Goal: Information Seeking & Learning: Learn about a topic

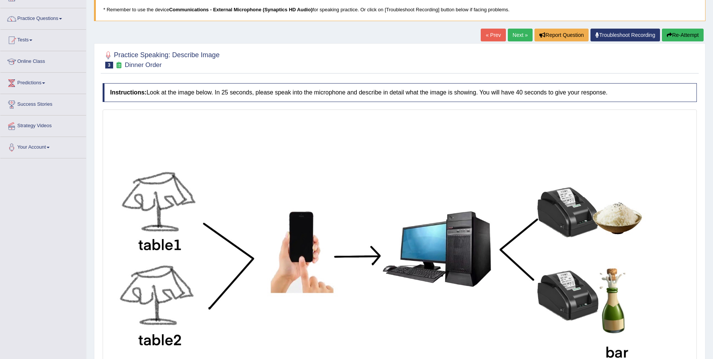
click at [303, 14] on blockquote "* Remember to use the device Communications - External Microphone (Synaptics HD…" at bounding box center [400, 9] width 612 height 23
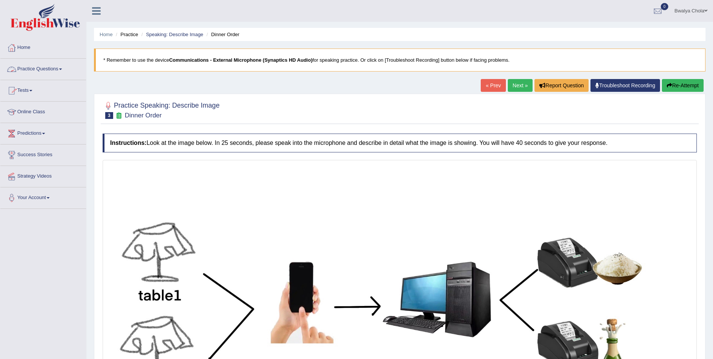
click at [67, 73] on link "Practice Questions" at bounding box center [43, 68] width 86 height 19
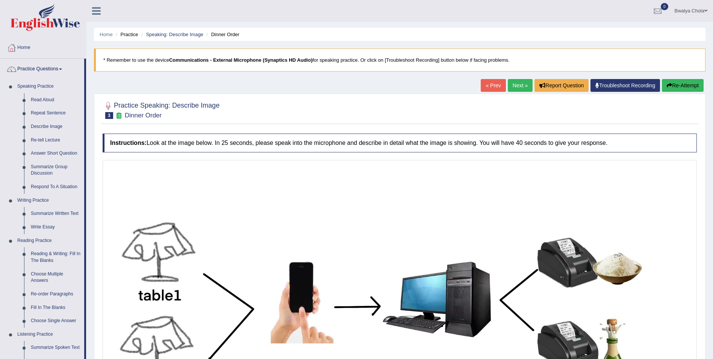
click at [235, 59] on b "Communications - External Microphone (Synaptics HD Audio)" at bounding box center [241, 60] width 144 height 6
click at [600, 80] on link "Troubleshoot Recording" at bounding box center [626, 85] width 70 height 13
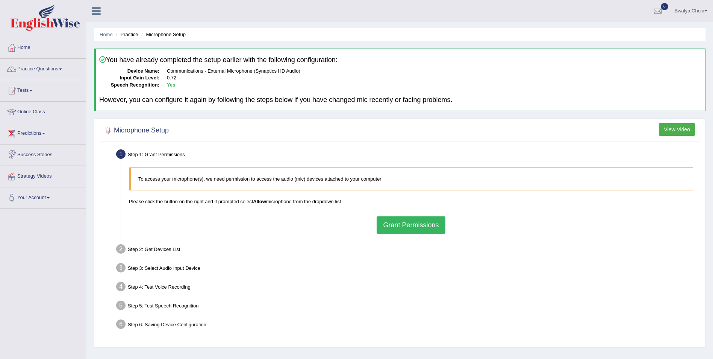
click at [409, 223] on button "Grant Permissions" at bounding box center [411, 224] width 68 height 17
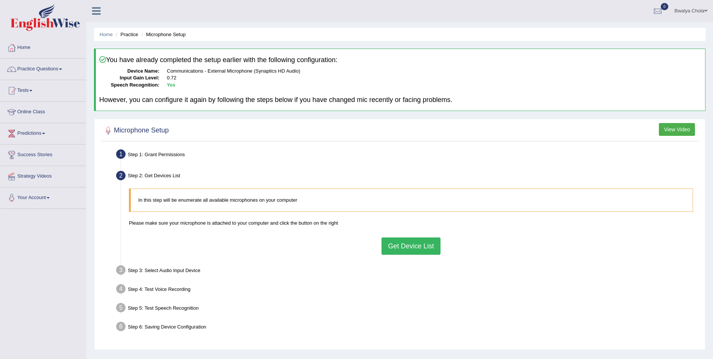
click at [399, 246] on button "Get Device List" at bounding box center [411, 245] width 59 height 17
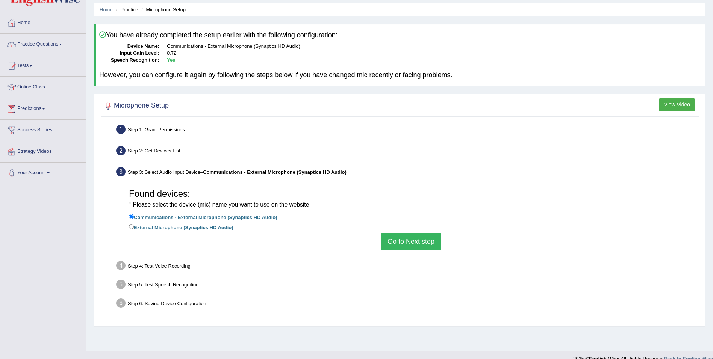
scroll to position [36, 0]
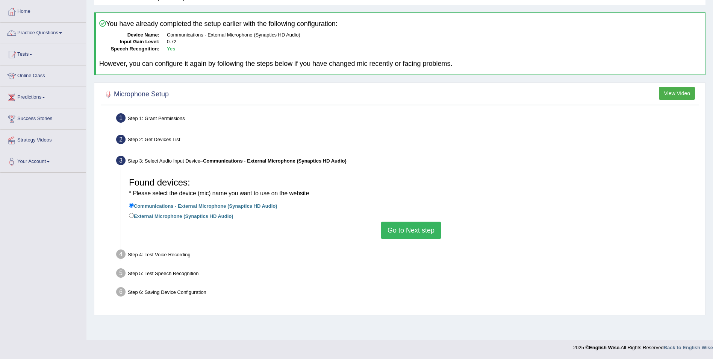
click at [407, 230] on button "Go to Next step" at bounding box center [411, 229] width 60 height 17
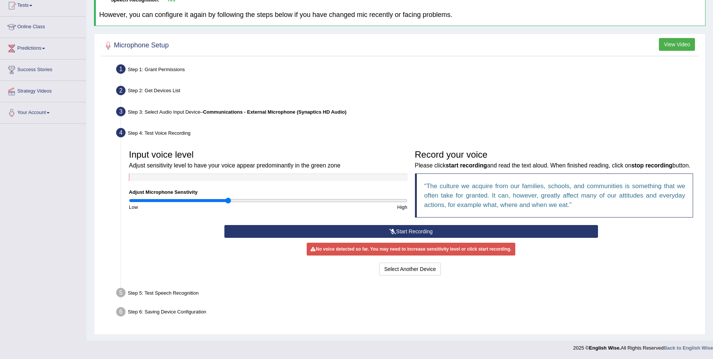
scroll to position [85, 0]
click at [407, 230] on button "Start Recording" at bounding box center [411, 230] width 374 height 13
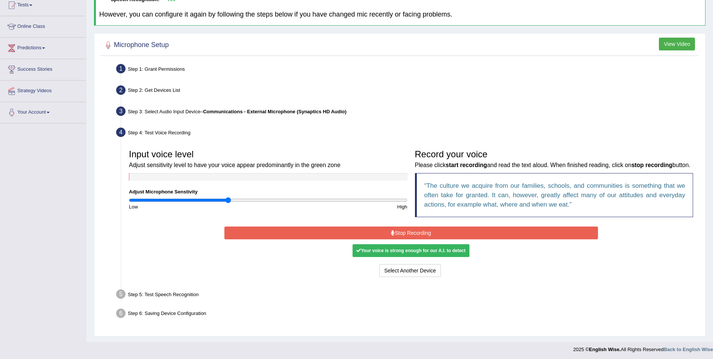
click at [409, 250] on div "Your voice is strong enough for our A.I. to detect" at bounding box center [411, 250] width 117 height 13
click at [434, 255] on div "Your voice is strong enough for our A.I. to detect" at bounding box center [411, 250] width 117 height 13
click at [399, 231] on button "Stop Recording" at bounding box center [411, 232] width 374 height 13
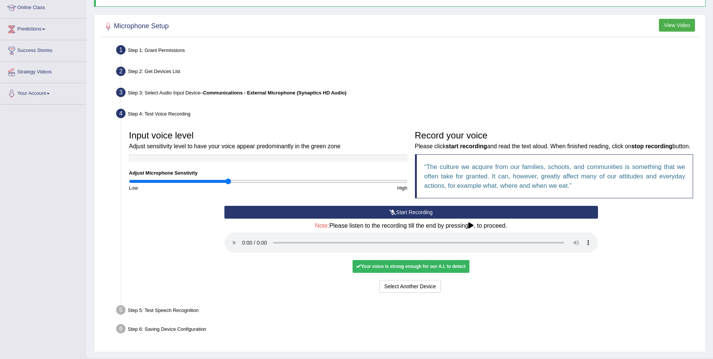
scroll to position [122, 0]
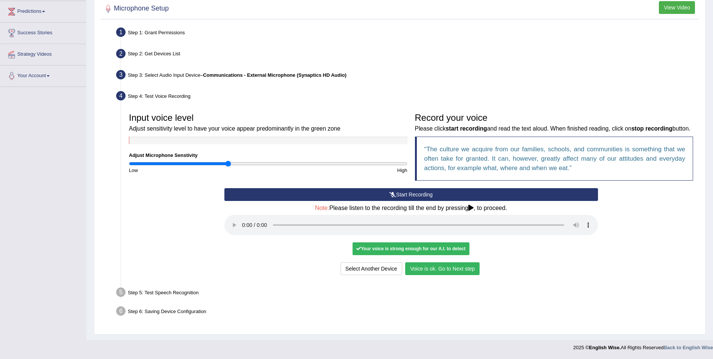
click at [447, 270] on button "Voice is ok. Go to Next step" at bounding box center [442, 268] width 74 height 13
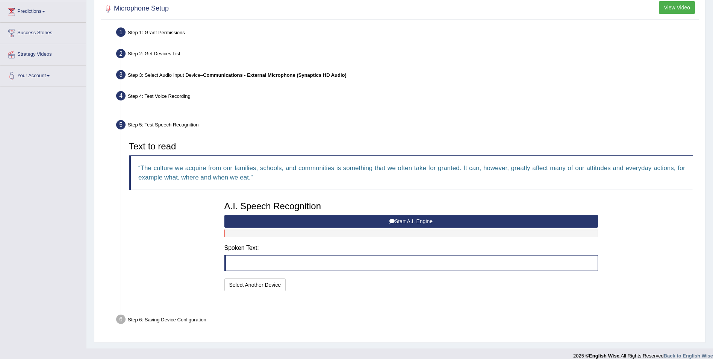
scroll to position [112, 0]
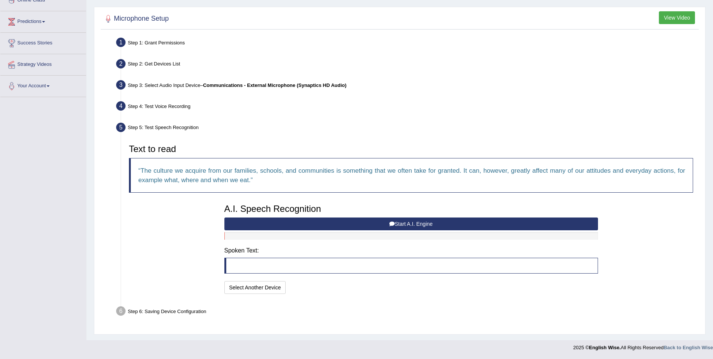
click at [421, 224] on button "Start A.I. Engine" at bounding box center [411, 223] width 374 height 13
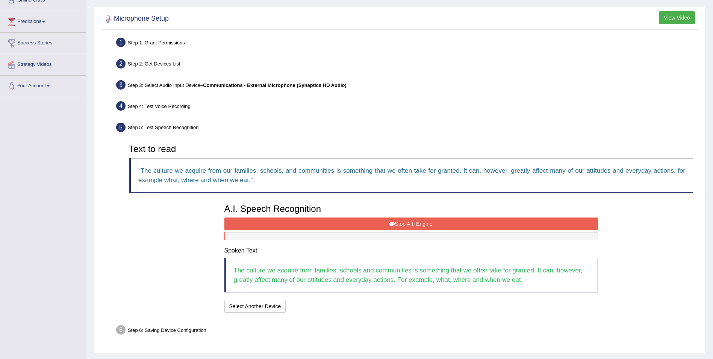
click at [415, 224] on button "Stop A.I. Engine" at bounding box center [411, 223] width 374 height 13
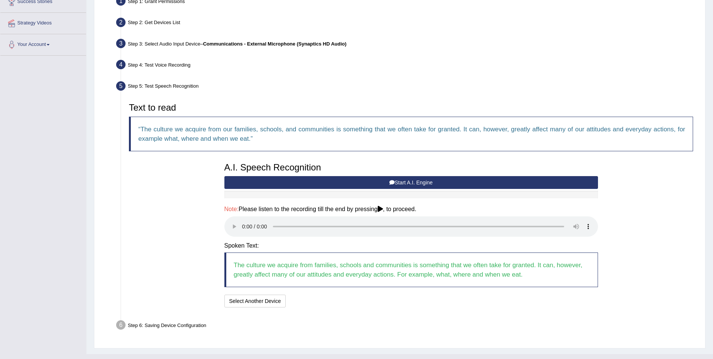
scroll to position [129, 0]
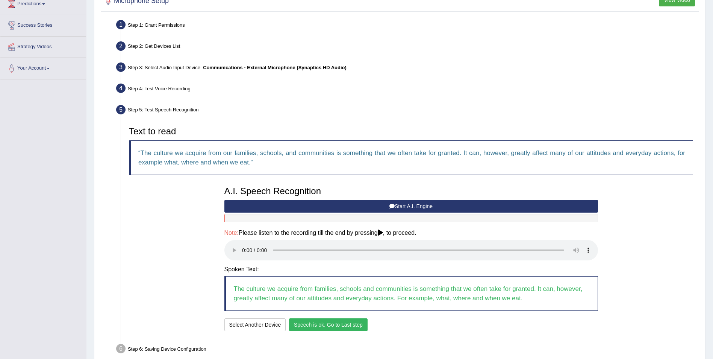
click at [342, 327] on button "Speech is ok. Go to Last step" at bounding box center [328, 324] width 79 height 13
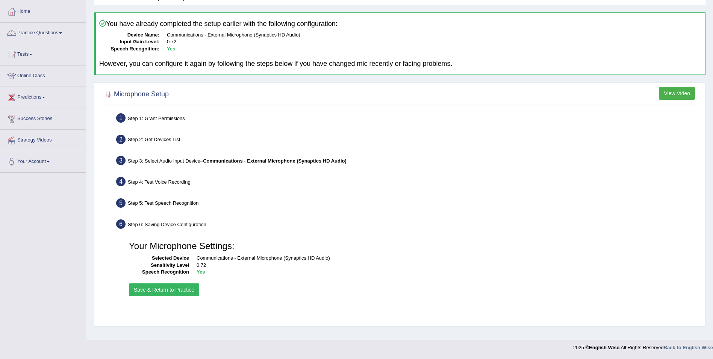
scroll to position [36, 0]
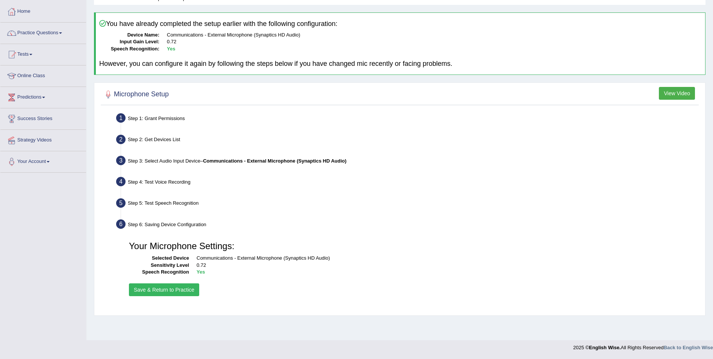
click at [174, 291] on button "Save & Return to Practice" at bounding box center [164, 289] width 70 height 13
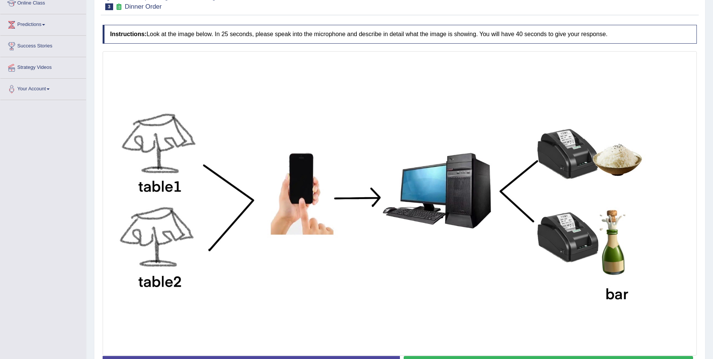
scroll to position [163, 0]
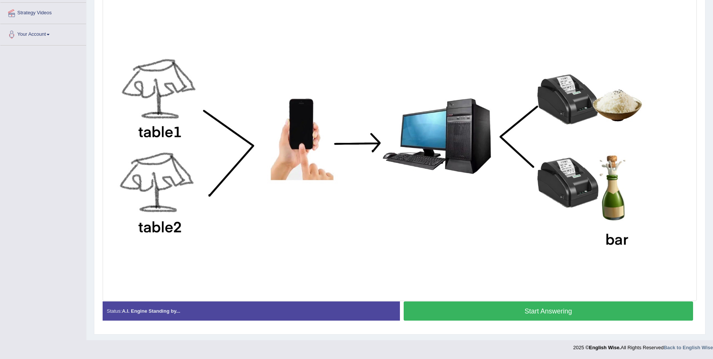
click at [564, 306] on button "Start Answering" at bounding box center [549, 310] width 290 height 19
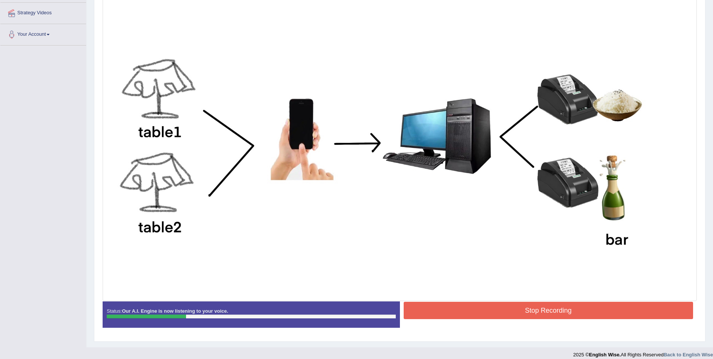
click at [569, 304] on button "Stop Recording" at bounding box center [549, 309] width 290 height 17
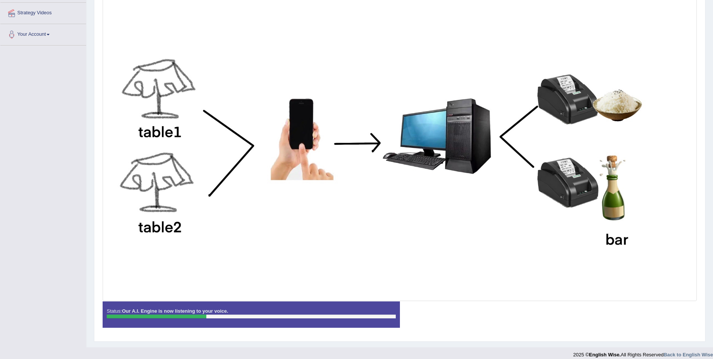
scroll to position [170, 0]
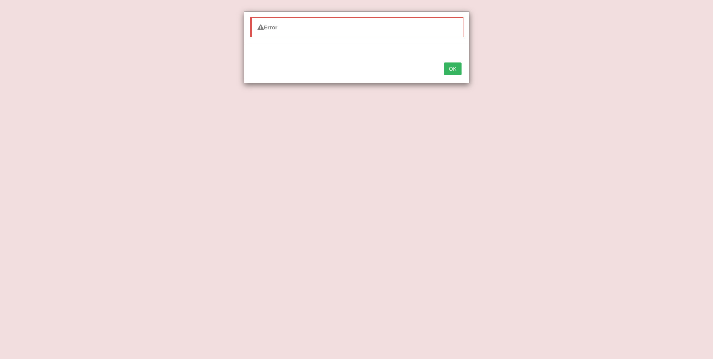
click at [451, 67] on button "OK" at bounding box center [452, 68] width 17 height 13
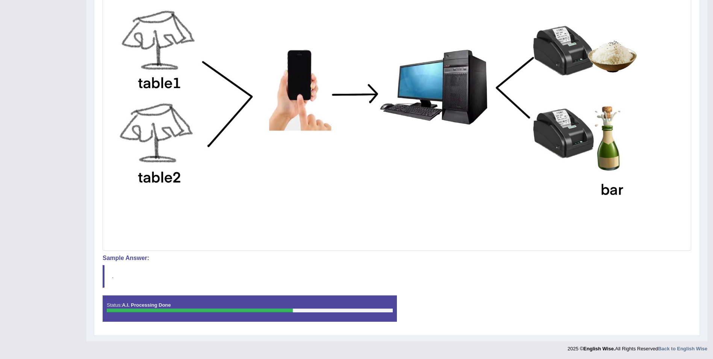
scroll to position [212, 0]
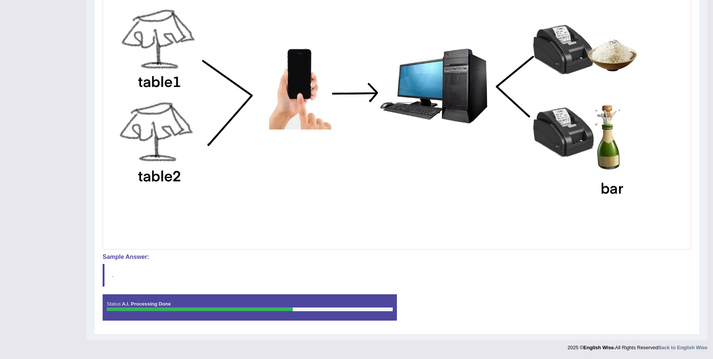
click at [274, 320] on div "Status: A.I. Processing Done" at bounding box center [250, 307] width 294 height 26
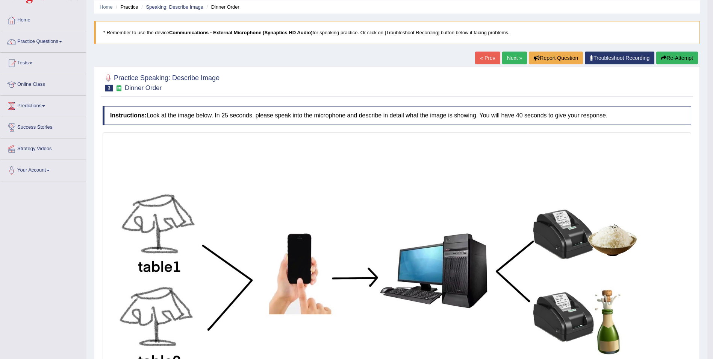
scroll to position [0, 0]
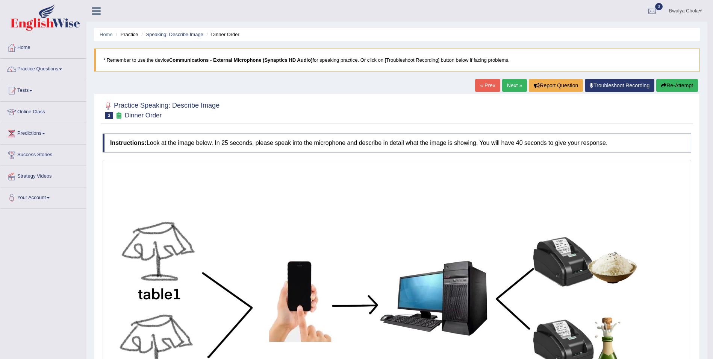
click at [167, 118] on h2 "Practice Speaking: Describe Image 3 Dinner Order" at bounding box center [161, 109] width 117 height 19
click at [514, 84] on link "Next »" at bounding box center [514, 85] width 25 height 13
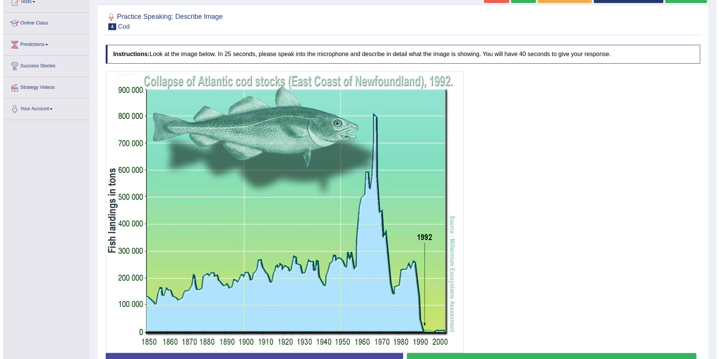
scroll to position [65, 0]
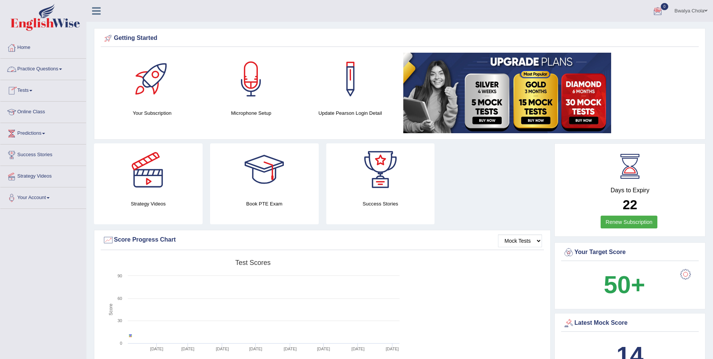
click at [34, 71] on link "Practice Questions" at bounding box center [43, 68] width 86 height 19
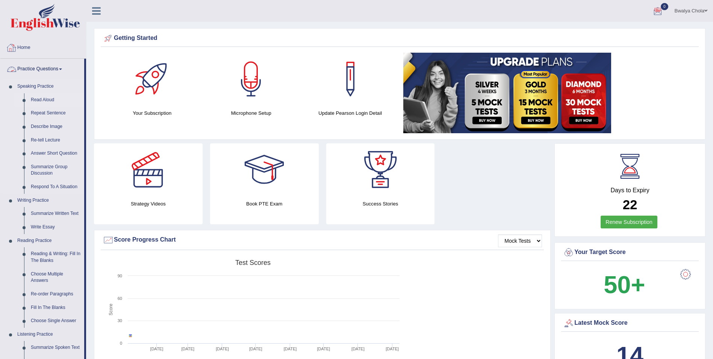
click at [44, 98] on link "Read Aloud" at bounding box center [55, 100] width 57 height 14
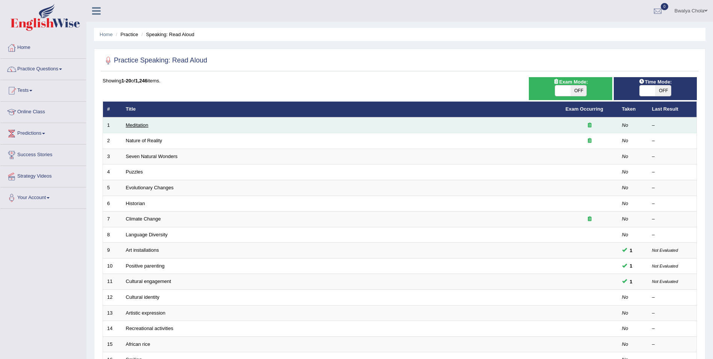
click at [145, 127] on link "Meditation" at bounding box center [137, 125] width 23 height 6
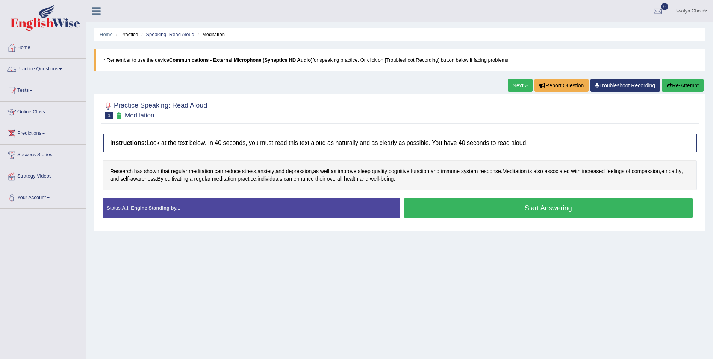
click at [489, 211] on button "Start Answering" at bounding box center [549, 207] width 290 height 19
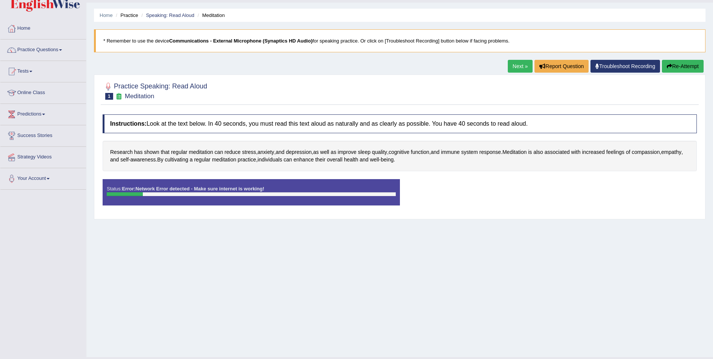
scroll to position [36, 0]
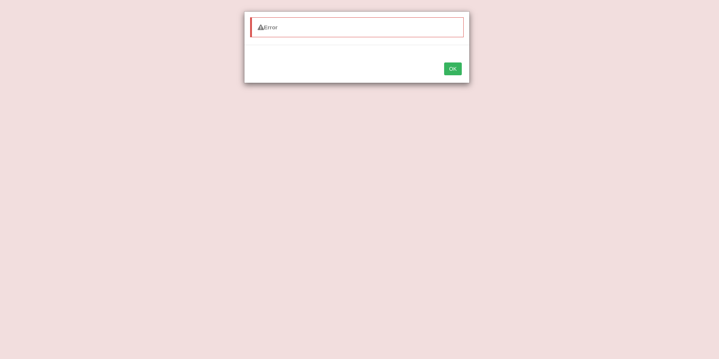
click at [451, 65] on button "OK" at bounding box center [452, 68] width 17 height 13
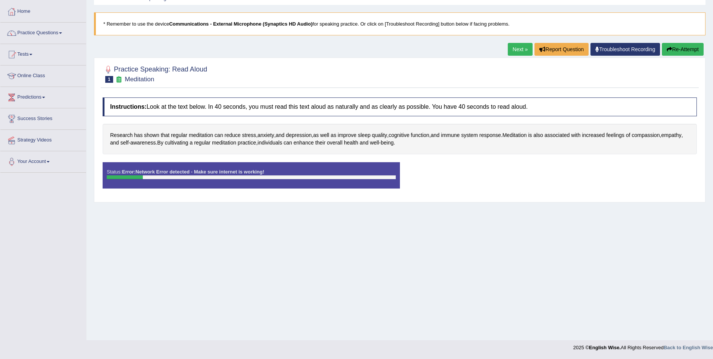
drag, startPoint x: 674, startPoint y: 47, endPoint x: 720, endPoint y: 93, distance: 65.4
click at [713, 93] on html "Toggle navigation Home Practice Questions Speaking Practice Read Aloud Repeat S…" at bounding box center [356, 143] width 713 height 359
click at [680, 48] on button "Re-Attempt" at bounding box center [683, 49] width 42 height 13
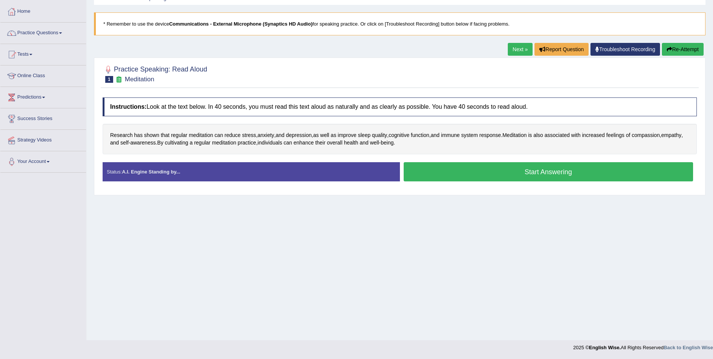
click at [506, 171] on button "Start Answering" at bounding box center [549, 171] width 290 height 19
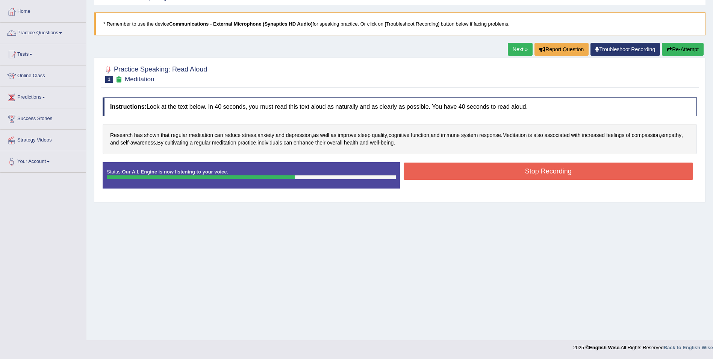
click at [554, 171] on button "Stop Recording" at bounding box center [549, 170] width 290 height 17
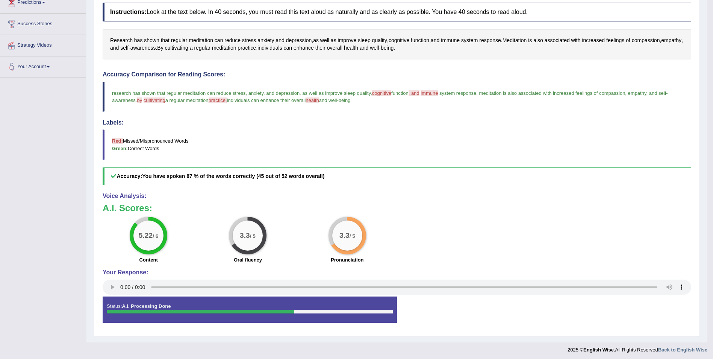
scroll to position [133, 0]
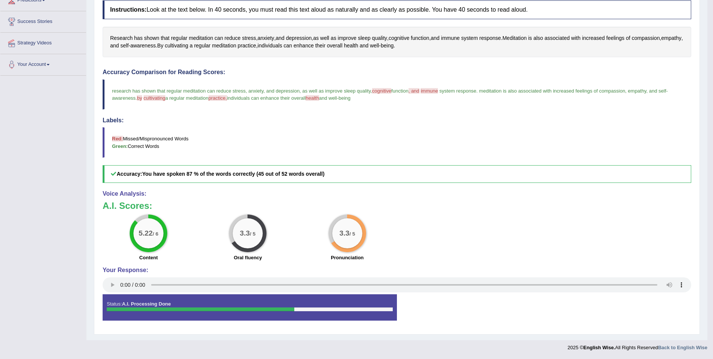
click at [387, 89] on span "cognitive" at bounding box center [381, 91] width 19 height 6
click at [386, 89] on span "cognitive" at bounding box center [381, 91] width 19 height 6
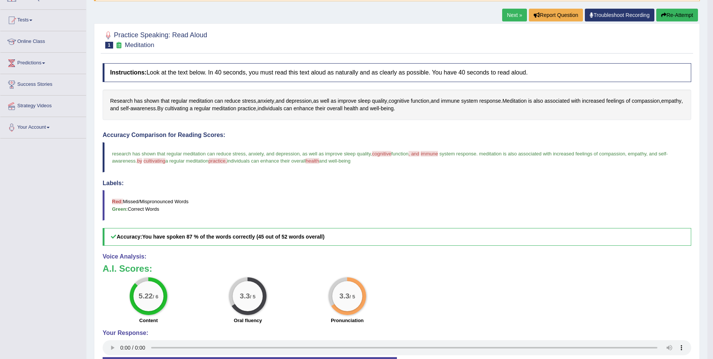
scroll to position [0, 0]
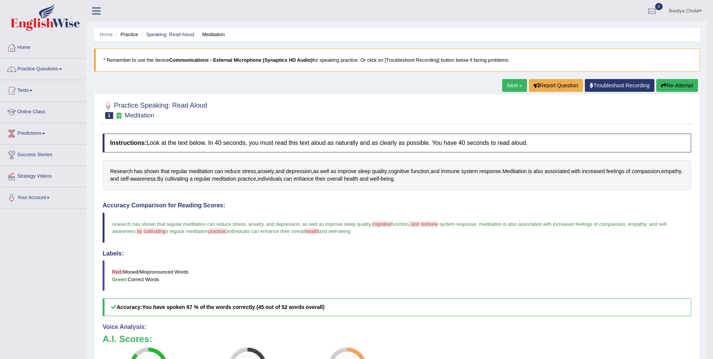
click at [514, 85] on link "Next »" at bounding box center [514, 85] width 25 height 13
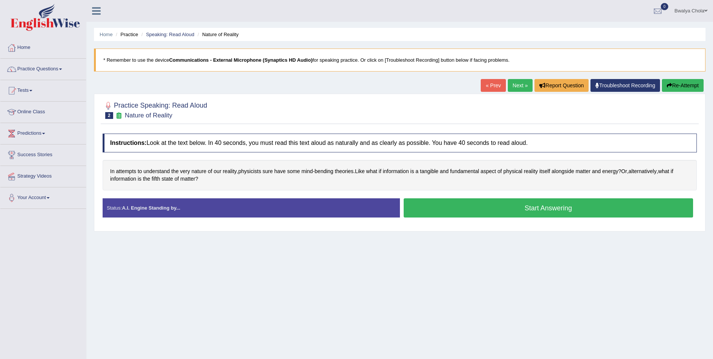
click at [498, 211] on button "Start Answering" at bounding box center [549, 207] width 290 height 19
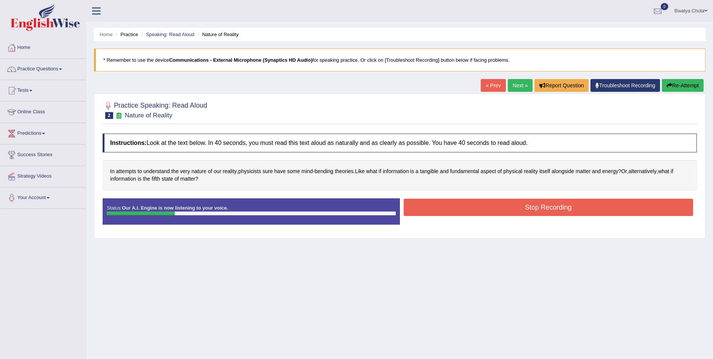
click at [491, 208] on button "Stop Recording" at bounding box center [549, 206] width 290 height 17
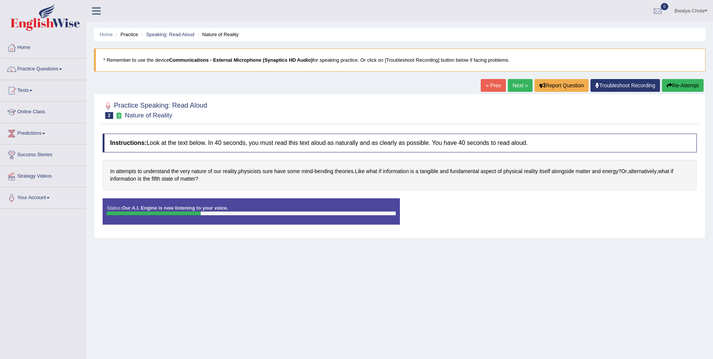
click at [683, 83] on button "Re-Attempt" at bounding box center [683, 85] width 42 height 13
click at [679, 85] on button "Re-Attempt" at bounding box center [683, 85] width 42 height 13
click at [680, 84] on button "Re-Attempt" at bounding box center [683, 85] width 42 height 13
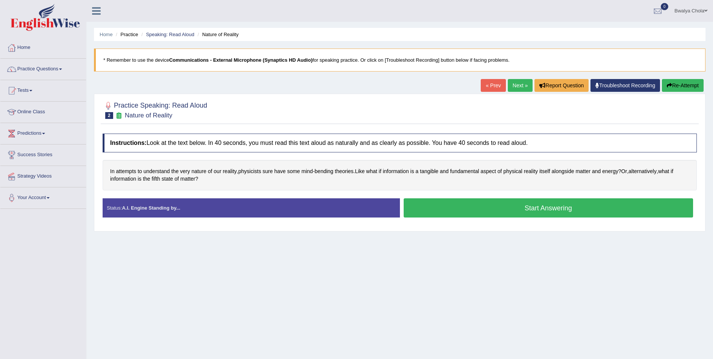
click at [462, 204] on button "Start Answering" at bounding box center [549, 207] width 290 height 19
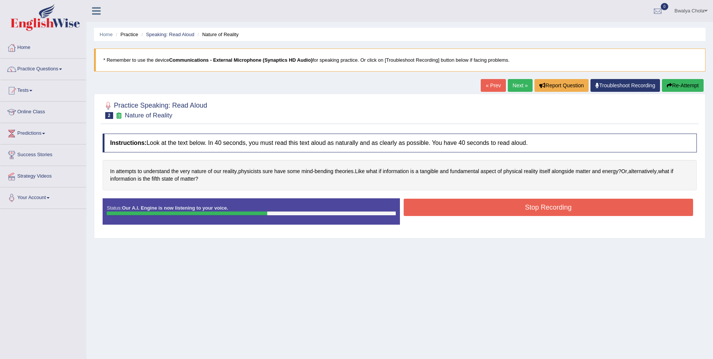
click at [456, 209] on button "Stop Recording" at bounding box center [549, 206] width 290 height 17
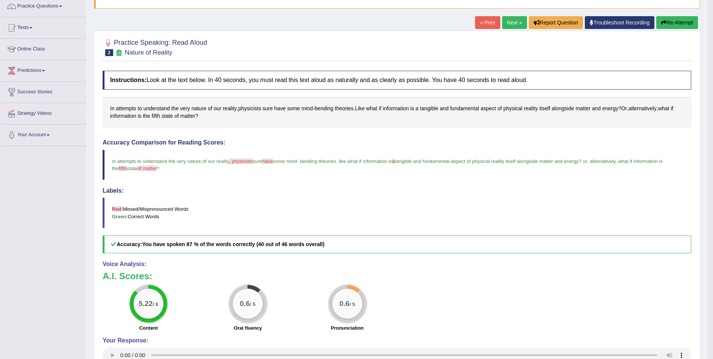
scroll to position [20, 0]
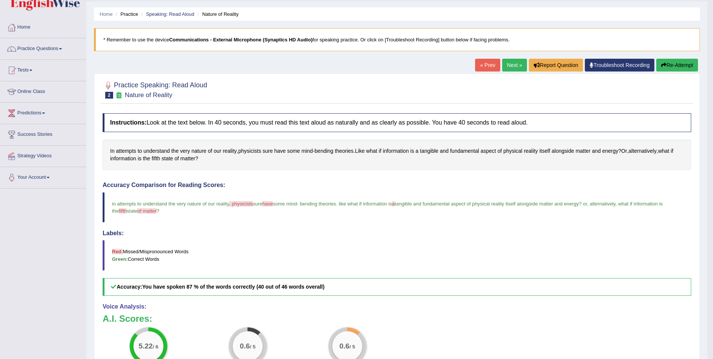
click at [675, 63] on button "Re-Attempt" at bounding box center [677, 65] width 42 height 13
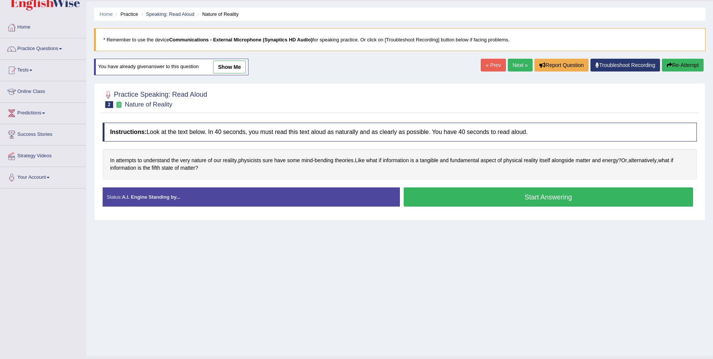
click at [517, 198] on button "Start Answering" at bounding box center [549, 196] width 290 height 19
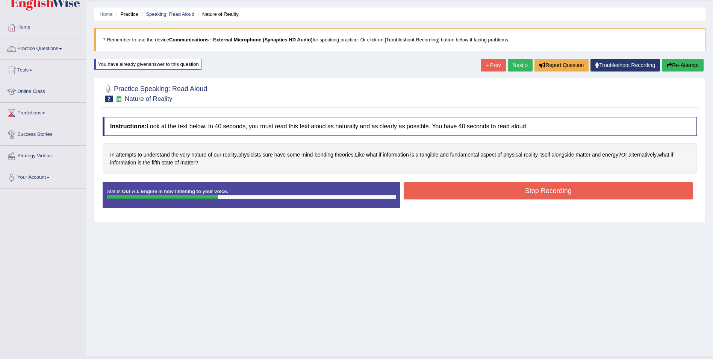
click at [672, 62] on button "Re-Attempt" at bounding box center [683, 65] width 42 height 13
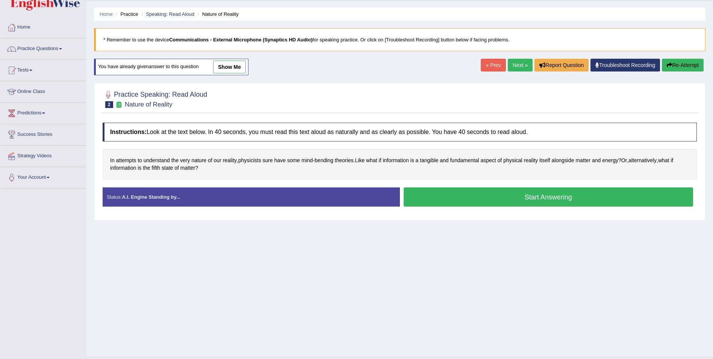
click at [520, 192] on button "Start Answering" at bounding box center [549, 196] width 290 height 19
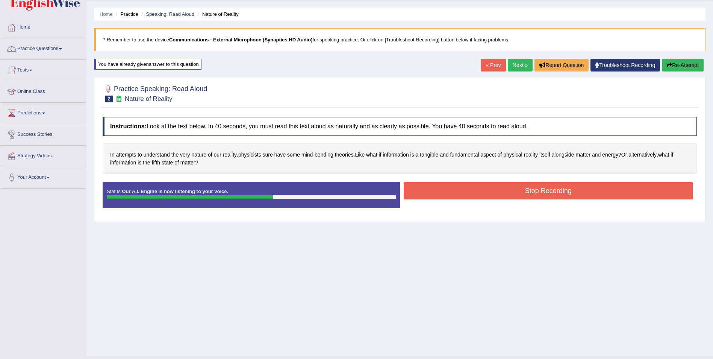
click at [499, 188] on button "Stop Recording" at bounding box center [549, 190] width 290 height 17
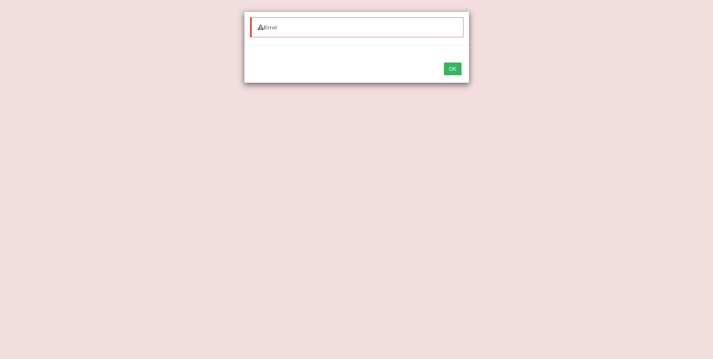
click at [451, 70] on button "OK" at bounding box center [452, 68] width 17 height 13
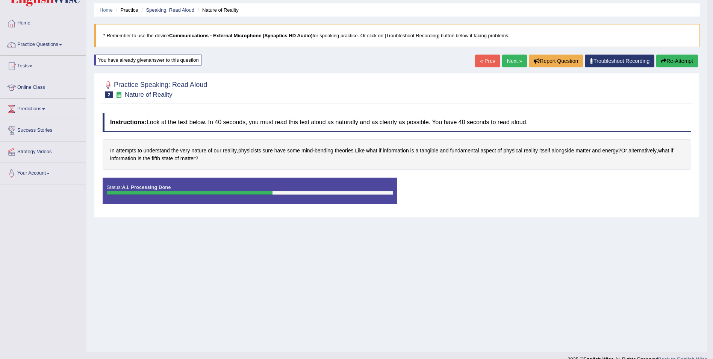
scroll to position [36, 0]
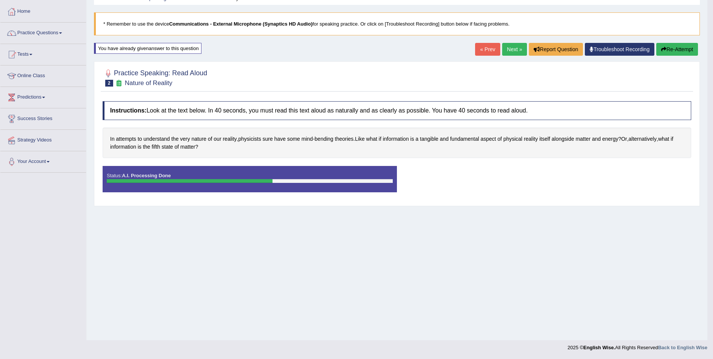
drag, startPoint x: 209, startPoint y: 236, endPoint x: 207, endPoint y: 230, distance: 5.8
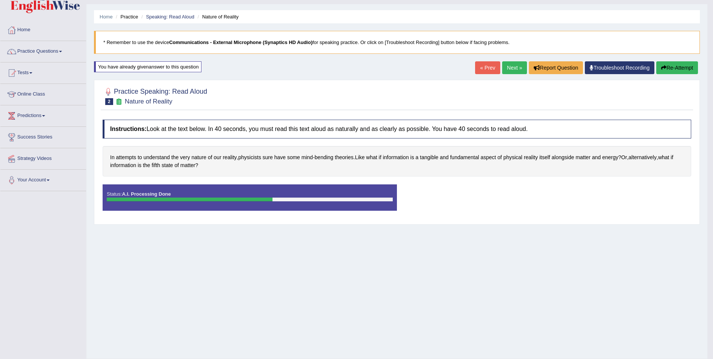
scroll to position [0, 0]
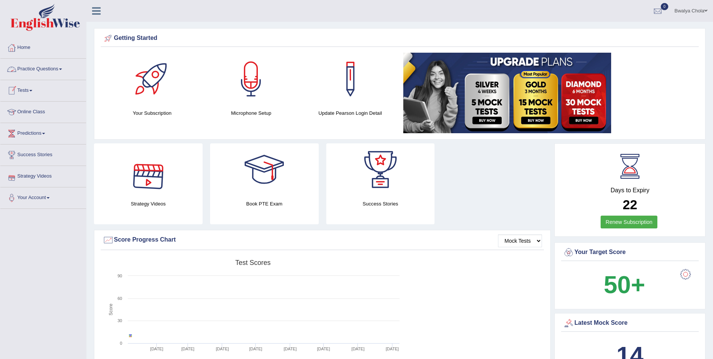
click at [61, 69] on span at bounding box center [60, 69] width 3 height 2
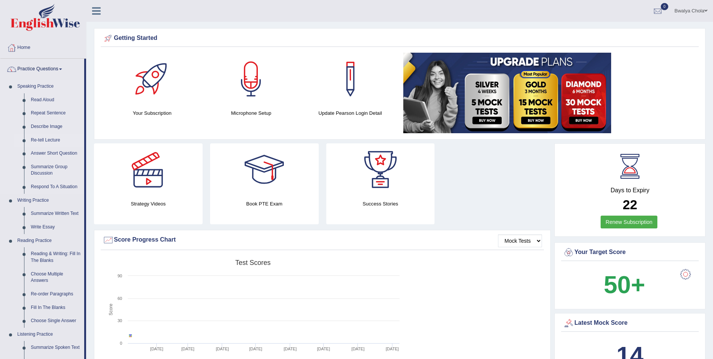
click at [52, 142] on link "Re-tell Lecture" at bounding box center [55, 140] width 57 height 14
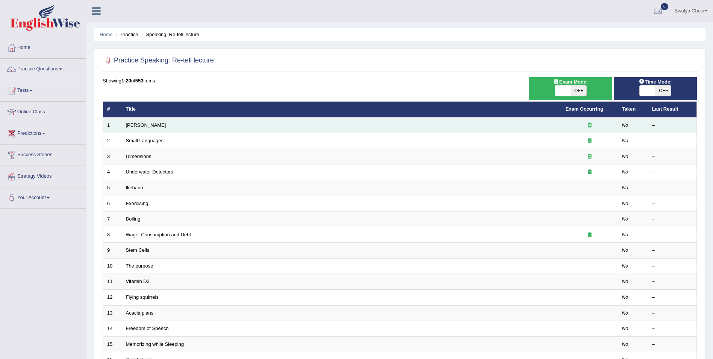
click at [153, 121] on td "[PERSON_NAME]" at bounding box center [342, 125] width 440 height 16
click at [155, 126] on link "Amory Lovins" at bounding box center [146, 125] width 40 height 6
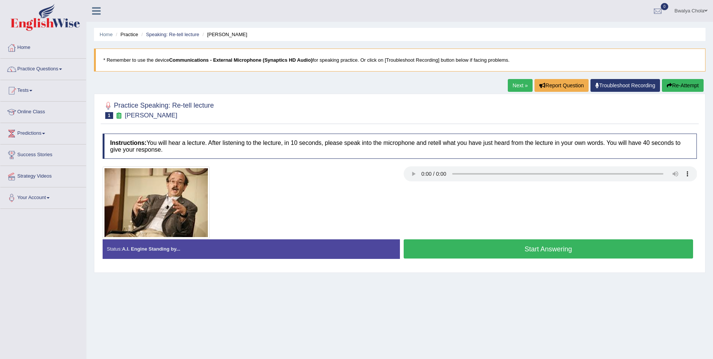
click at [341, 140] on h4 "Instructions: You will hear a lecture. After listening to the lecture, in 10 se…" at bounding box center [400, 145] width 594 height 25
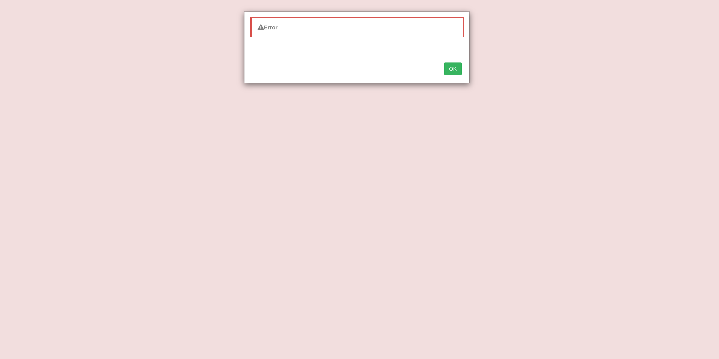
click at [454, 69] on button "OK" at bounding box center [452, 68] width 17 height 13
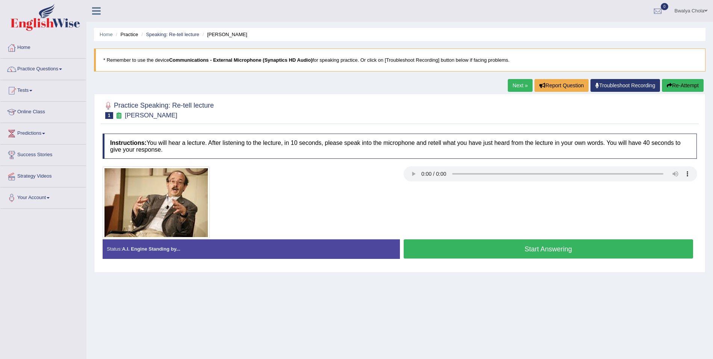
click at [535, 247] on button "Start Answering" at bounding box center [549, 248] width 290 height 19
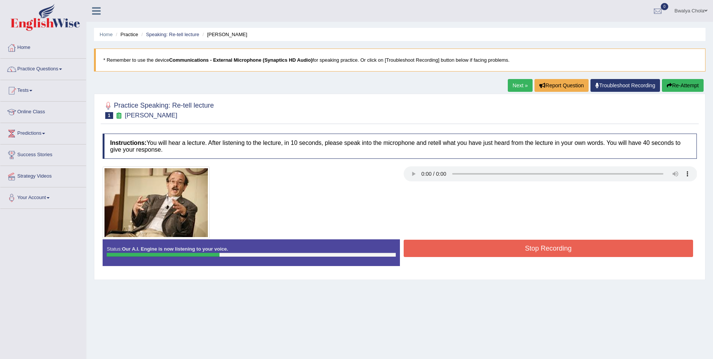
click at [463, 253] on button "Stop Recording" at bounding box center [549, 247] width 290 height 17
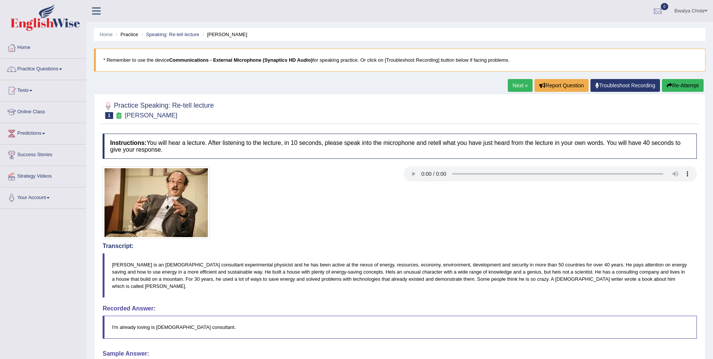
click at [682, 86] on button "Re-Attempt" at bounding box center [683, 85] width 42 height 13
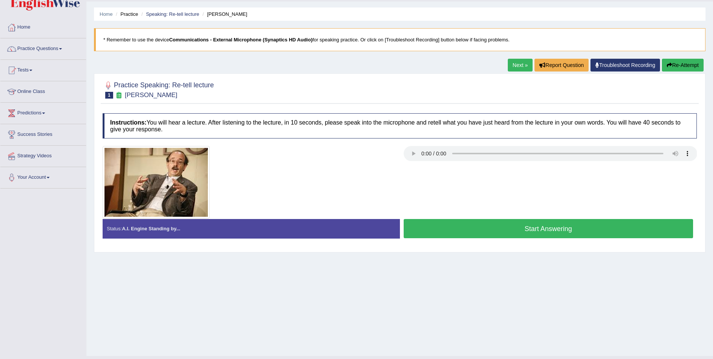
scroll to position [36, 0]
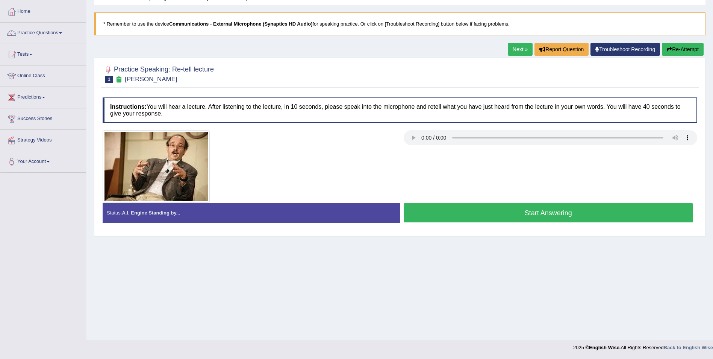
click at [497, 212] on button "Start Answering" at bounding box center [549, 212] width 290 height 19
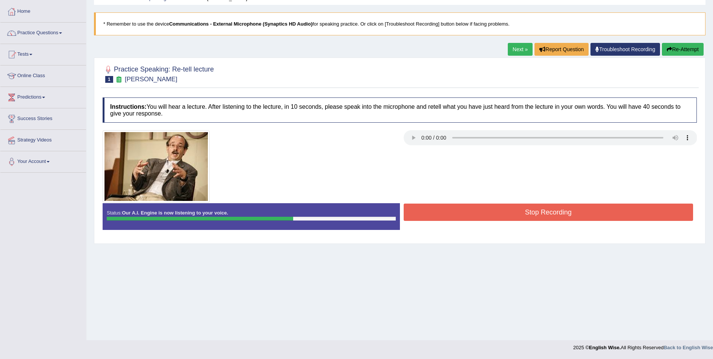
click at [552, 215] on button "Stop Recording" at bounding box center [549, 211] width 290 height 17
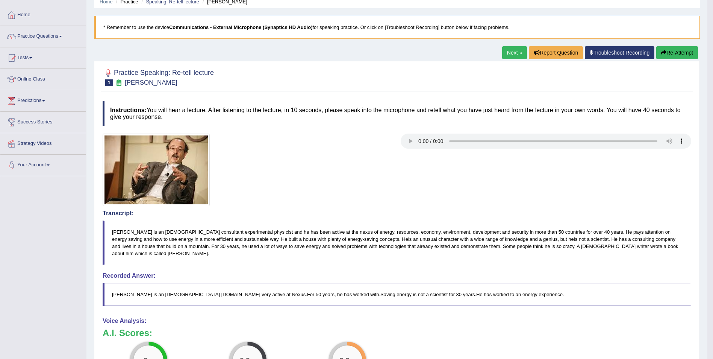
scroll to position [0, 0]
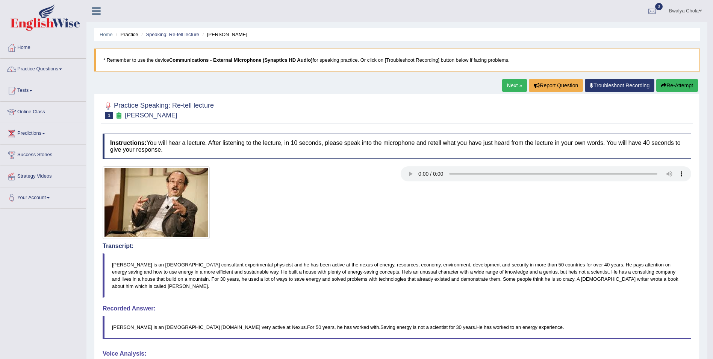
click at [688, 85] on button "Re-Attempt" at bounding box center [677, 85] width 42 height 13
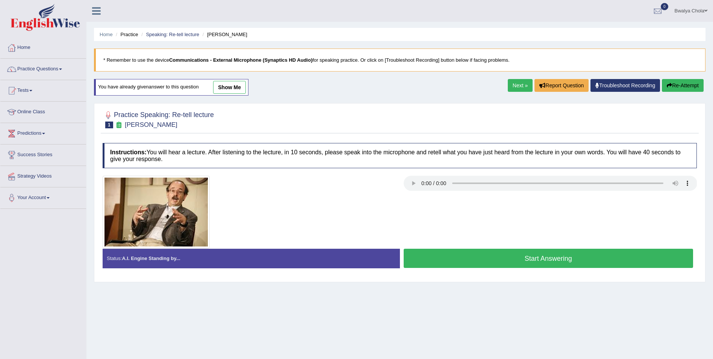
click at [692, 86] on button "Re-Attempt" at bounding box center [683, 85] width 42 height 13
click at [518, 80] on link "Next »" at bounding box center [520, 85] width 25 height 13
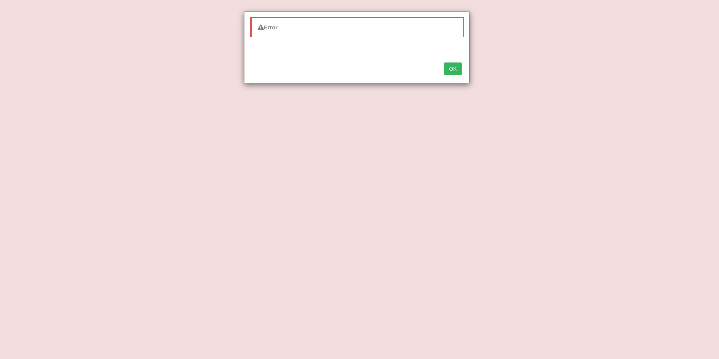
click at [456, 68] on button "OK" at bounding box center [452, 68] width 17 height 13
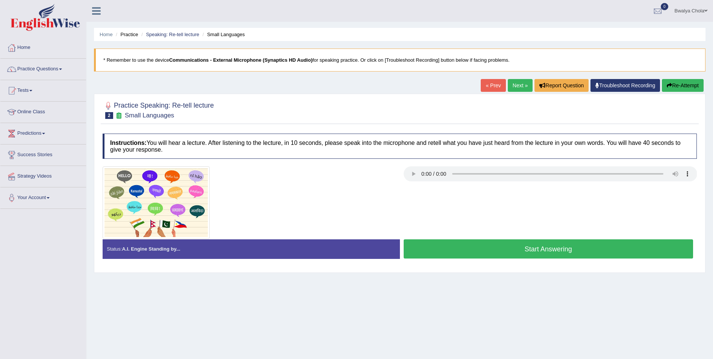
click at [530, 247] on button "Start Answering" at bounding box center [549, 248] width 290 height 19
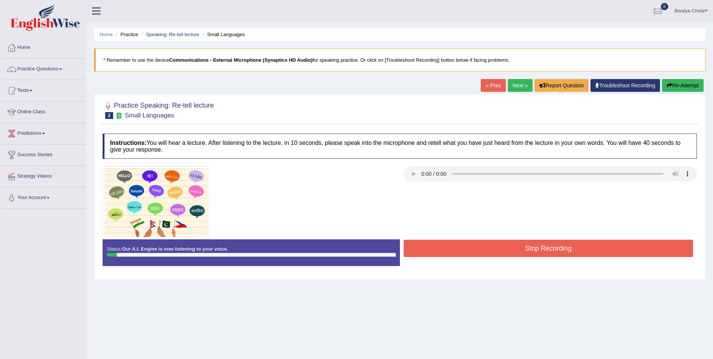
scroll to position [36, 0]
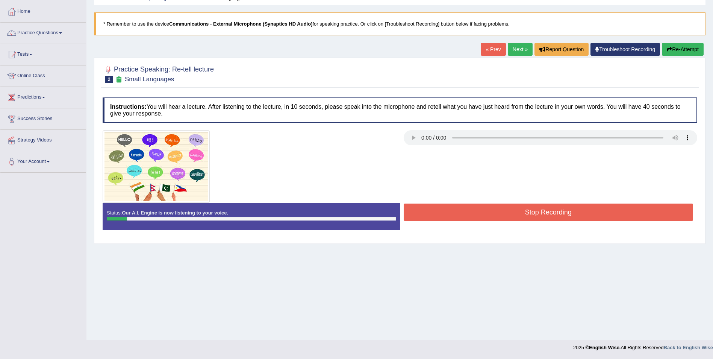
click at [517, 208] on button "Stop Recording" at bounding box center [549, 211] width 290 height 17
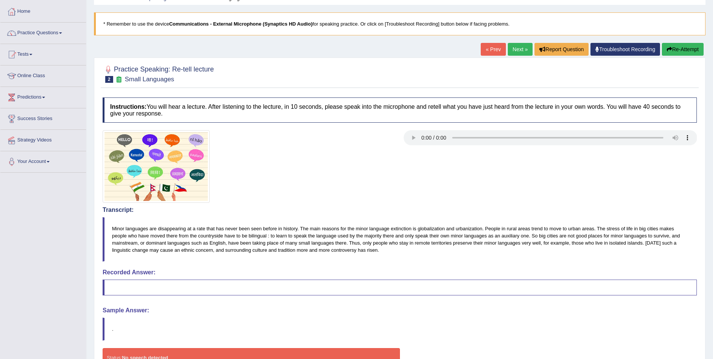
click at [669, 50] on icon "button" at bounding box center [669, 49] width 5 height 5
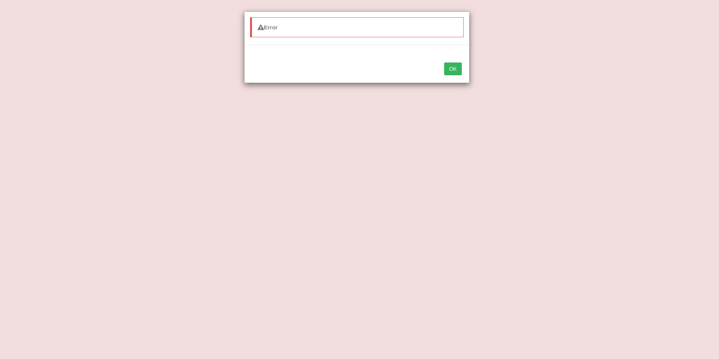
click at [455, 72] on button "OK" at bounding box center [452, 68] width 17 height 13
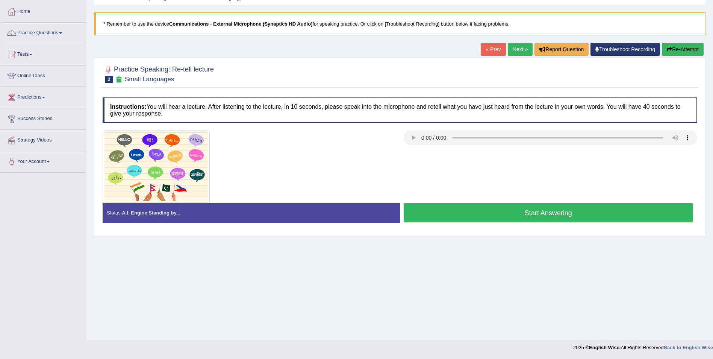
click at [520, 214] on button "Start Answering" at bounding box center [549, 212] width 290 height 19
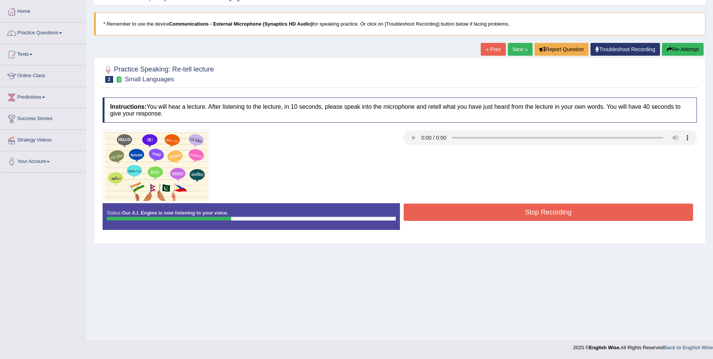
click at [538, 218] on button "Stop Recording" at bounding box center [549, 211] width 290 height 17
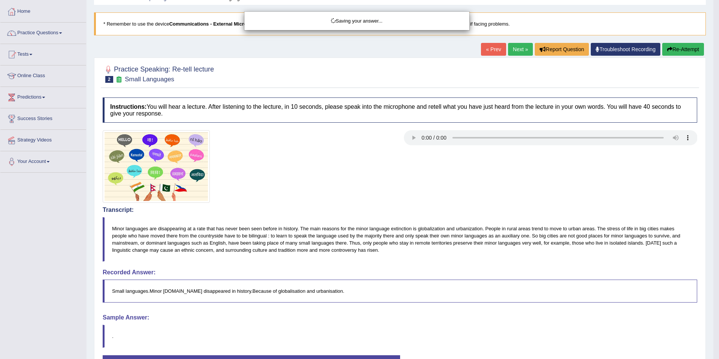
click at [469, 341] on div "Saving your answer..." at bounding box center [359, 179] width 719 height 359
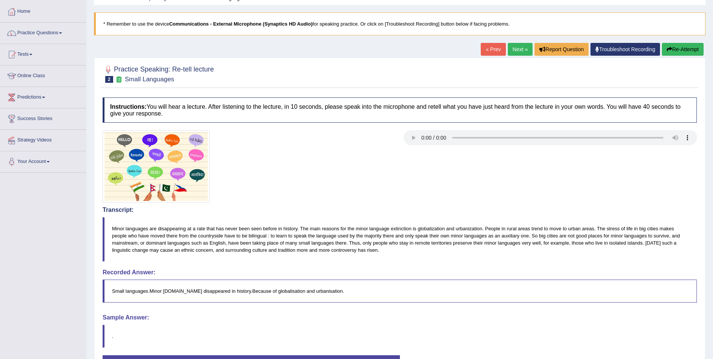
scroll to position [97, 0]
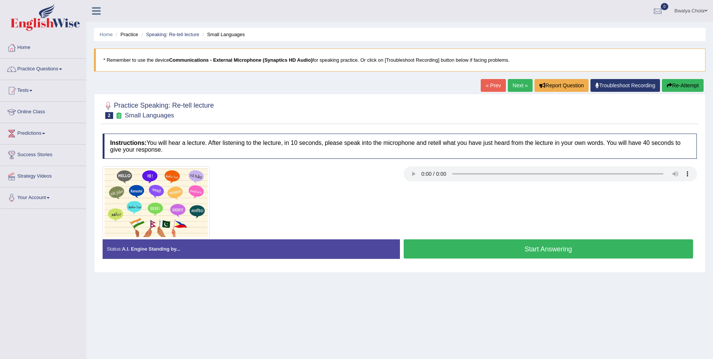
scroll to position [36, 0]
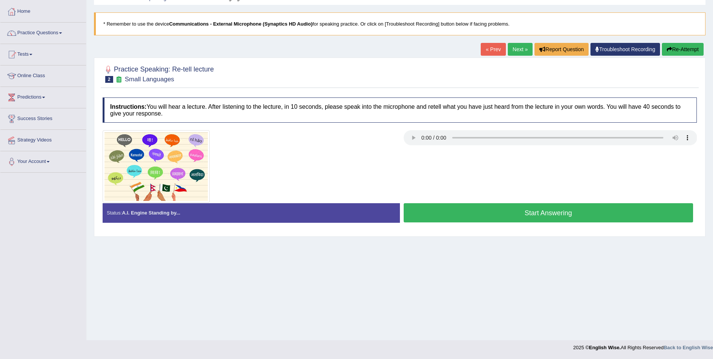
click at [530, 215] on button "Start Answering" at bounding box center [549, 212] width 290 height 19
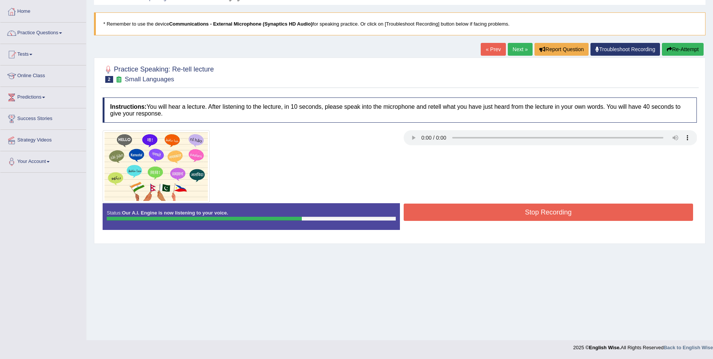
click at [523, 207] on button "Stop Recording" at bounding box center [549, 211] width 290 height 17
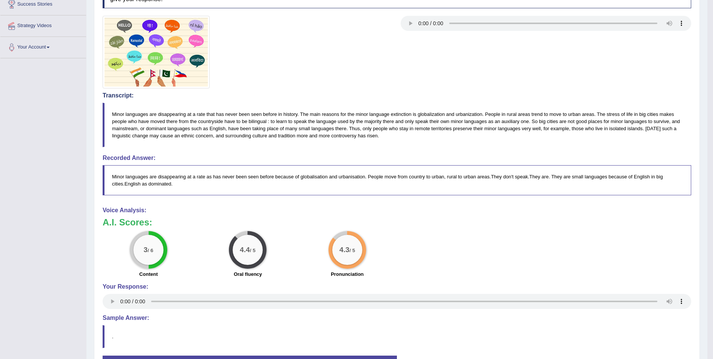
scroll to position [0, 0]
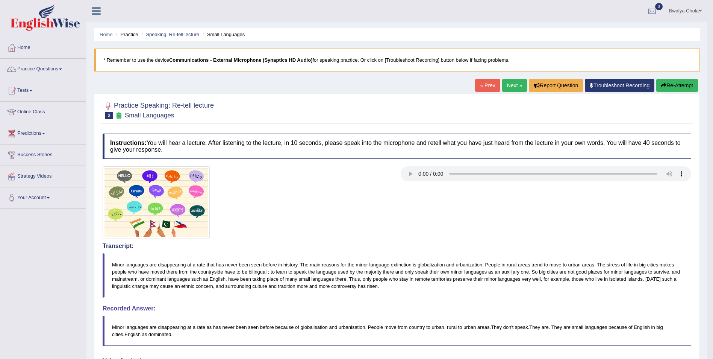
click at [57, 70] on link "Practice Questions" at bounding box center [43, 68] width 86 height 19
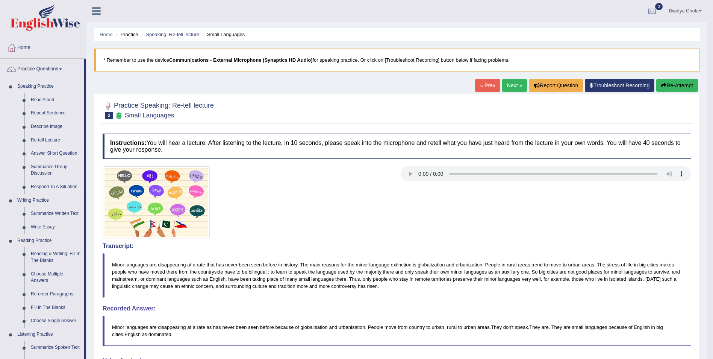
click at [54, 155] on link "Answer Short Question" at bounding box center [55, 154] width 57 height 14
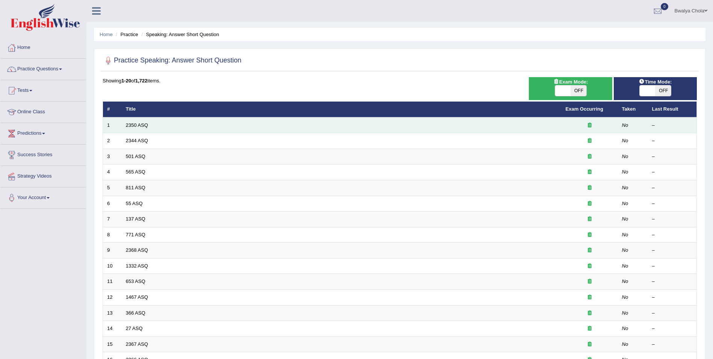
click at [139, 128] on td "2350 ASQ" at bounding box center [342, 125] width 440 height 16
click at [148, 128] on td "2350 ASQ" at bounding box center [342, 125] width 440 height 16
click at [145, 128] on td "2350 ASQ" at bounding box center [342, 125] width 440 height 16
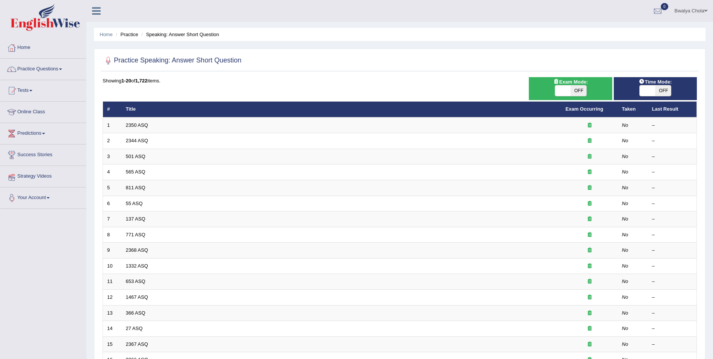
click at [89, 197] on div "Home Practice Speaking: Answer Short Question Practice Speaking: Answer Short Q…" at bounding box center [399, 239] width 627 height 479
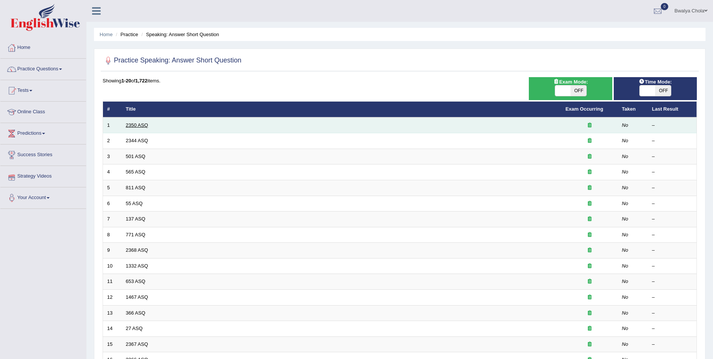
click at [133, 127] on link "2350 ASQ" at bounding box center [137, 125] width 22 height 6
click at [134, 125] on link "2350 ASQ" at bounding box center [137, 125] width 22 height 6
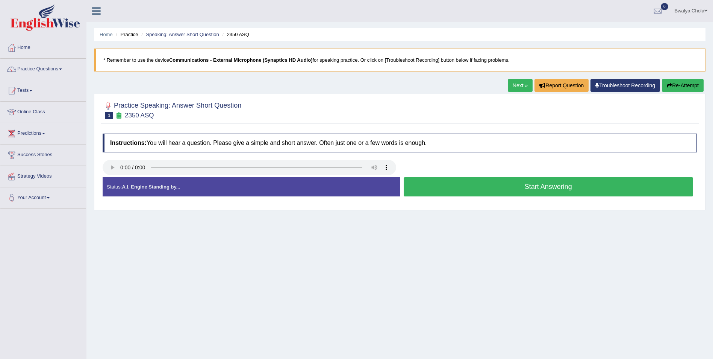
click at [483, 188] on button "Start Answering" at bounding box center [549, 186] width 290 height 19
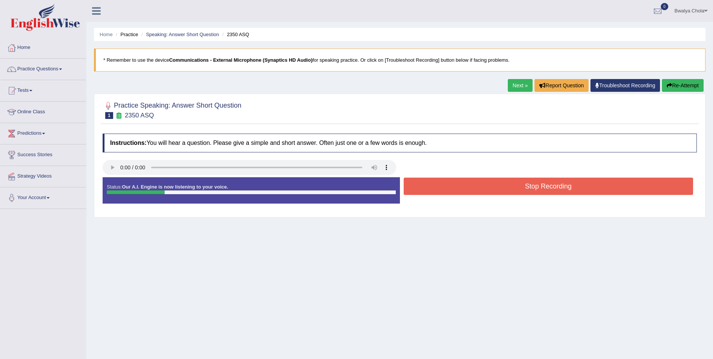
click at [445, 184] on button "Stop Recording" at bounding box center [549, 185] width 290 height 17
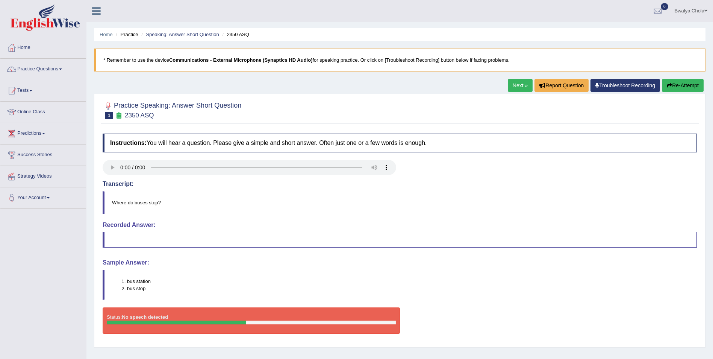
click at [686, 83] on button "Re-Attempt" at bounding box center [683, 85] width 42 height 13
click at [677, 85] on button "Re-Attempt" at bounding box center [683, 85] width 42 height 13
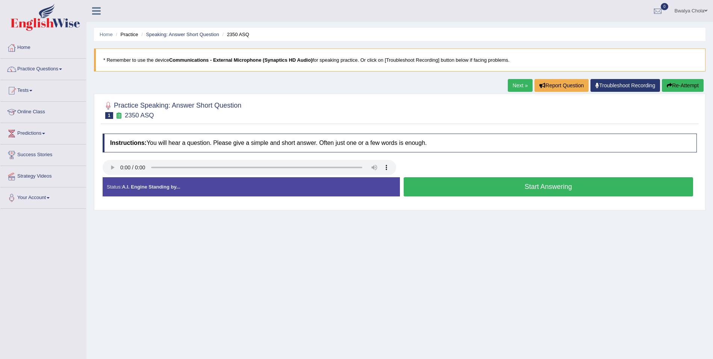
click at [487, 189] on button "Start Answering" at bounding box center [549, 186] width 290 height 19
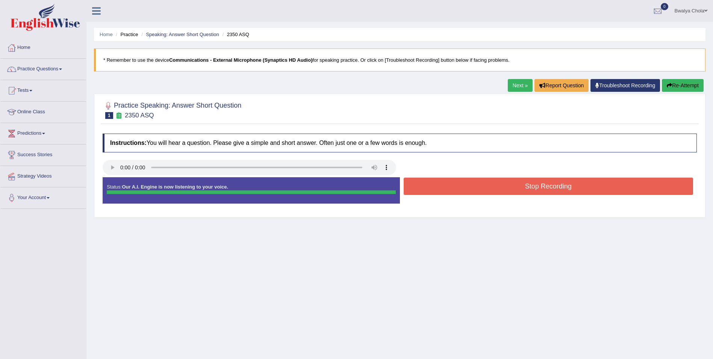
drag, startPoint x: 540, startPoint y: 183, endPoint x: 529, endPoint y: 94, distance: 89.8
click at [529, 94] on div "Practice Speaking: Answer Short Question 1 2350 ASQ Instructions: You will hear…" at bounding box center [400, 156] width 612 height 124
click at [531, 186] on button "Stop Recording" at bounding box center [549, 185] width 290 height 17
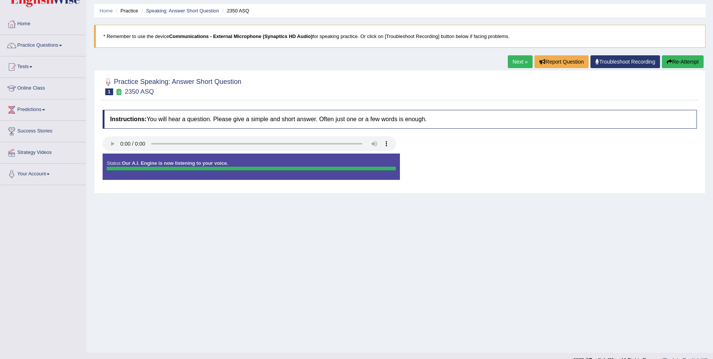
scroll to position [36, 0]
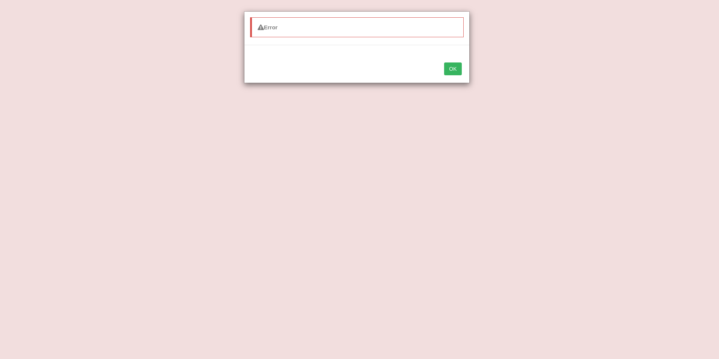
click at [459, 67] on button "OK" at bounding box center [452, 68] width 17 height 13
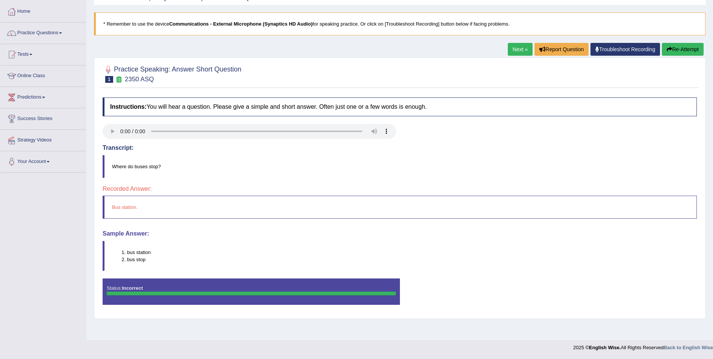
click at [520, 47] on link "Next »" at bounding box center [520, 49] width 25 height 13
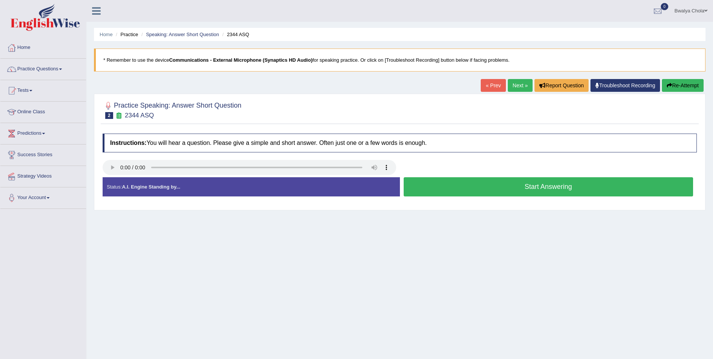
click at [453, 191] on button "Start Answering" at bounding box center [549, 186] width 290 height 19
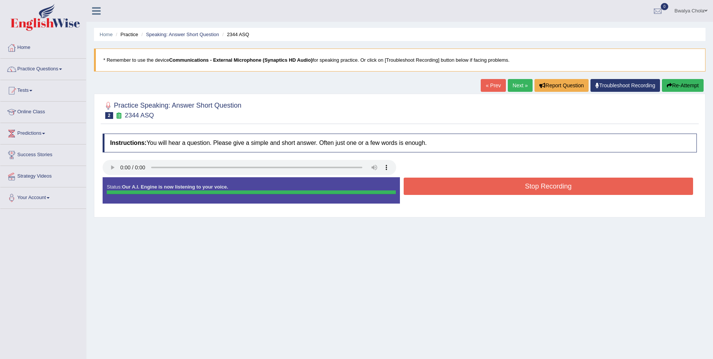
click at [543, 184] on button "Stop Recording" at bounding box center [549, 185] width 290 height 17
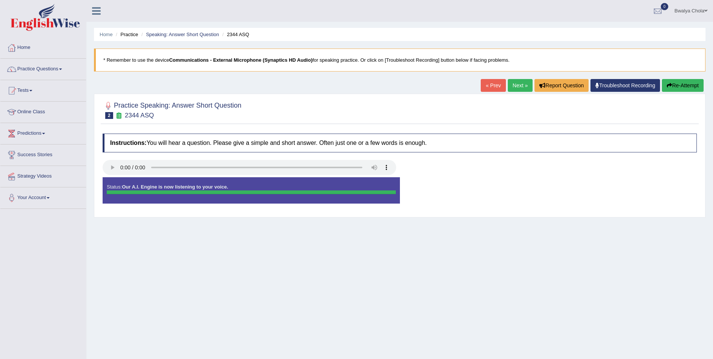
click at [681, 85] on button "Re-Attempt" at bounding box center [683, 85] width 42 height 13
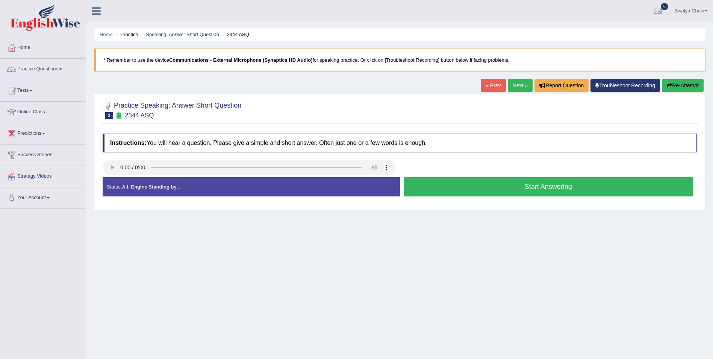
click at [539, 185] on button "Start Answering" at bounding box center [549, 186] width 290 height 19
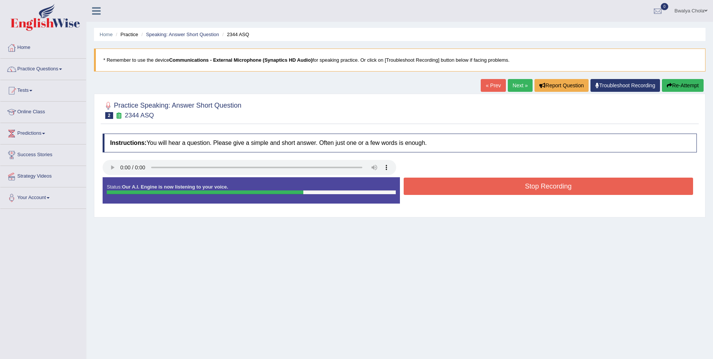
click at [539, 185] on button "Stop Recording" at bounding box center [549, 185] width 290 height 17
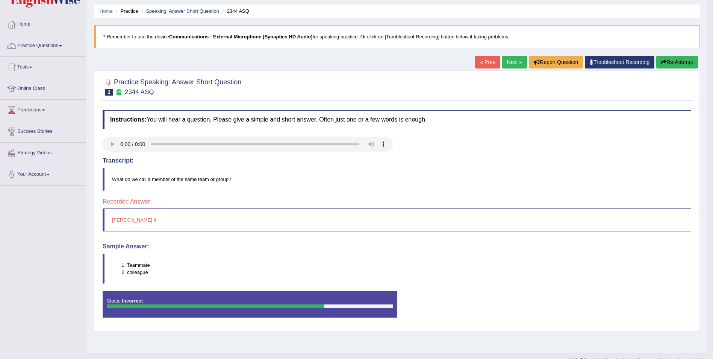
scroll to position [36, 0]
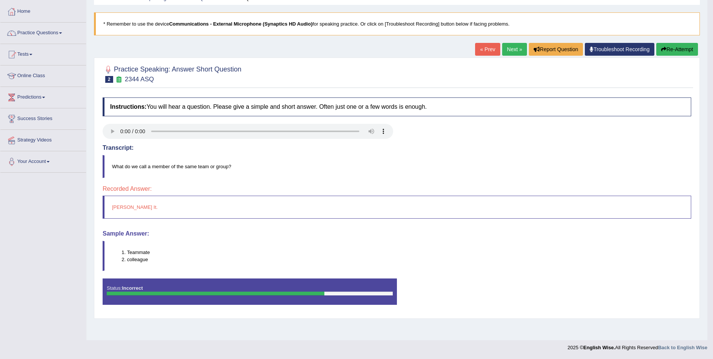
click at [664, 48] on icon "button" at bounding box center [663, 49] width 5 height 5
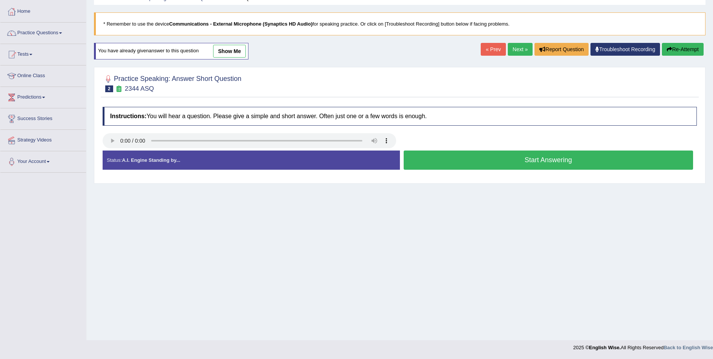
click at [509, 163] on button "Start Answering" at bounding box center [549, 159] width 290 height 19
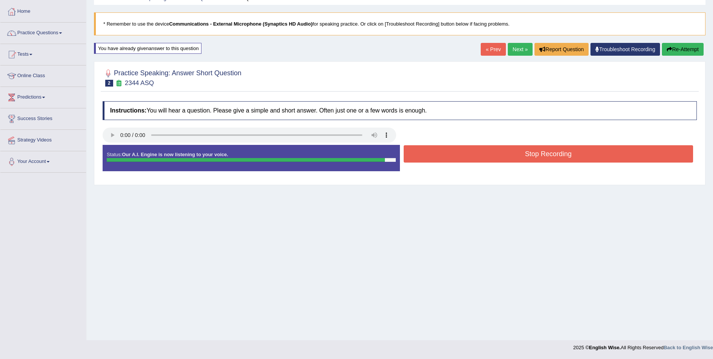
click at [458, 159] on button "Stop Recording" at bounding box center [549, 153] width 290 height 17
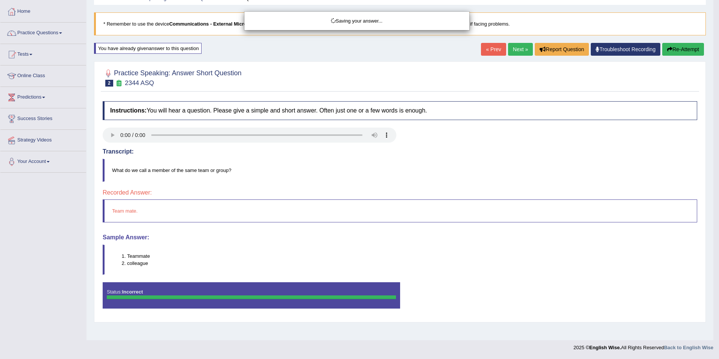
click at [109, 132] on div "Saving your answer..." at bounding box center [359, 179] width 719 height 359
click at [109, 133] on div "Saving your answer..." at bounding box center [359, 179] width 719 height 359
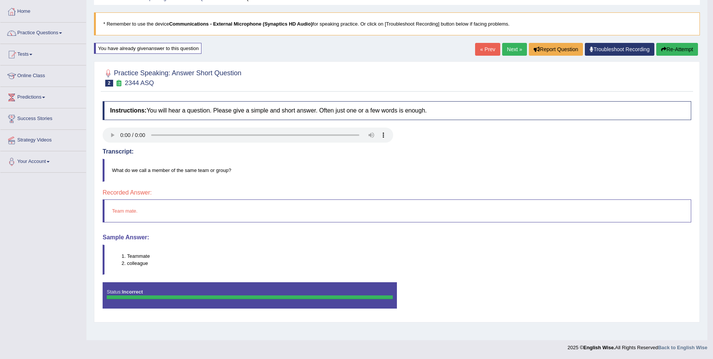
click at [672, 46] on button "Re-Attempt" at bounding box center [677, 49] width 42 height 13
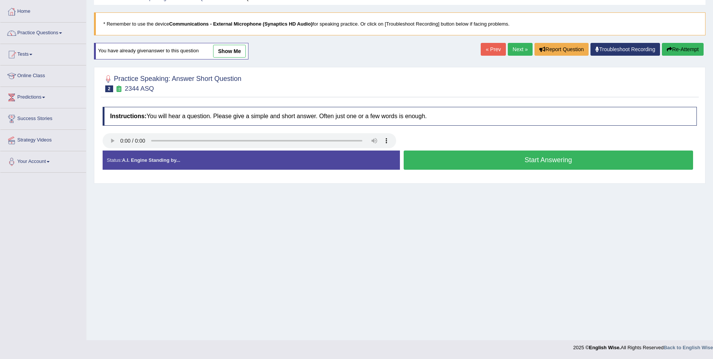
click at [476, 159] on button "Start Answering" at bounding box center [549, 159] width 290 height 19
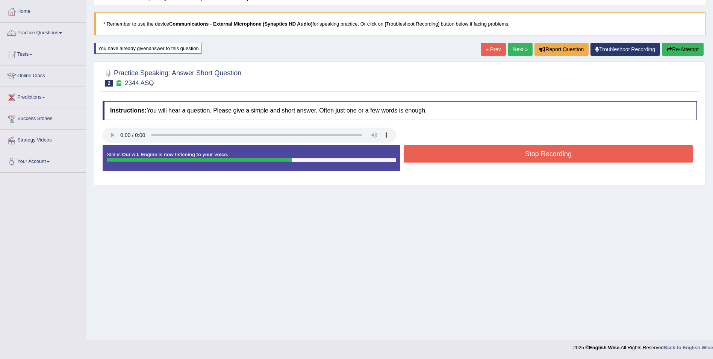
click at [562, 155] on button "Stop Recording" at bounding box center [549, 153] width 290 height 17
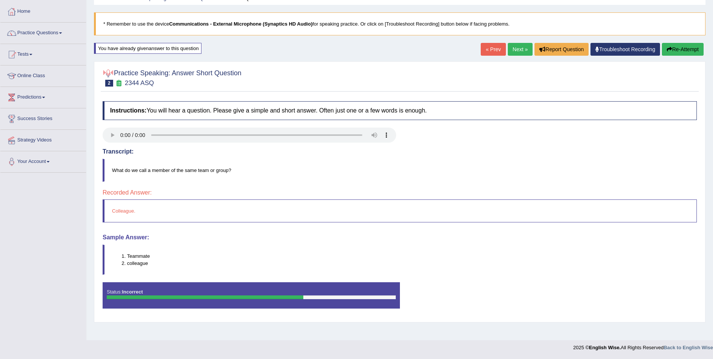
click at [517, 48] on link "Next »" at bounding box center [520, 49] width 25 height 13
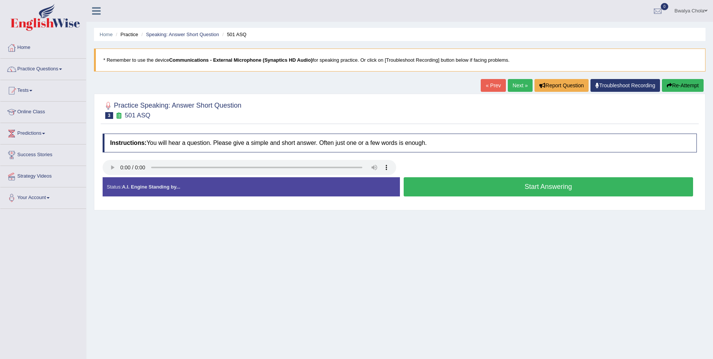
click at [548, 189] on button "Start Answering" at bounding box center [549, 186] width 290 height 19
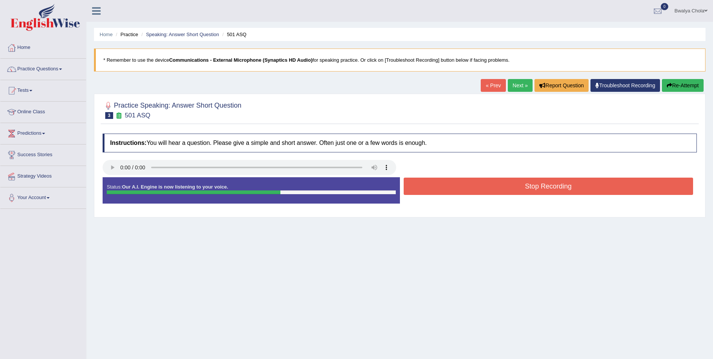
click at [548, 189] on button "Stop Recording" at bounding box center [549, 185] width 290 height 17
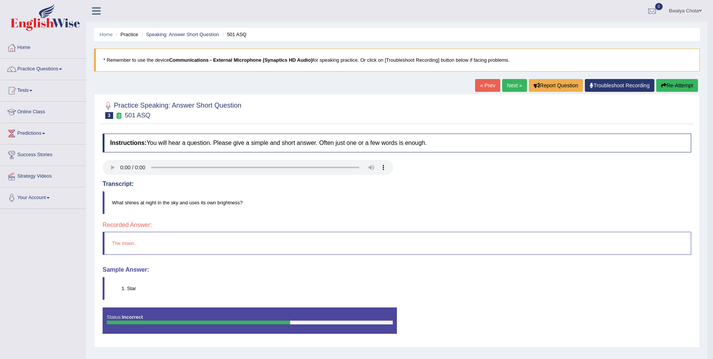
click at [506, 84] on link "Next »" at bounding box center [514, 85] width 25 height 13
click at [509, 85] on link "Next »" at bounding box center [514, 85] width 25 height 13
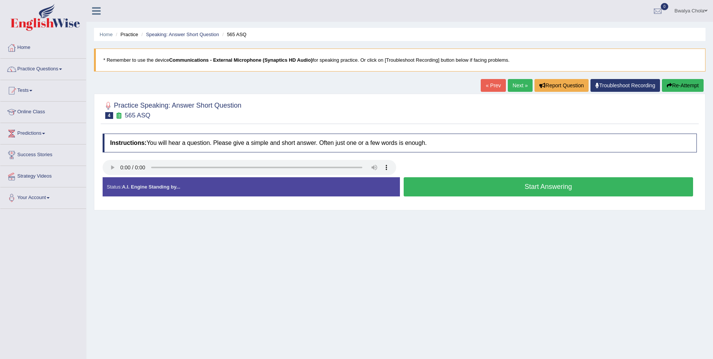
click at [556, 185] on button "Start Answering" at bounding box center [549, 186] width 290 height 19
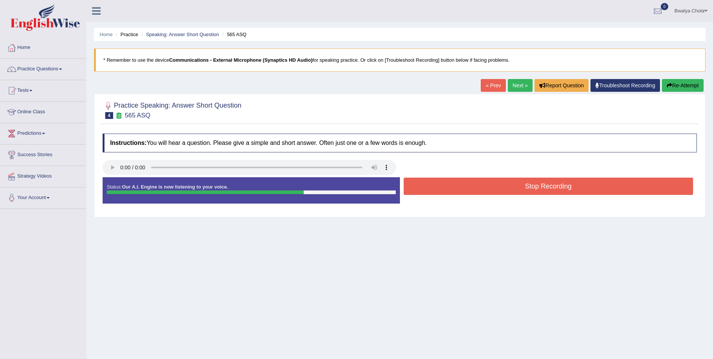
click at [556, 185] on button "Stop Recording" at bounding box center [549, 185] width 290 height 17
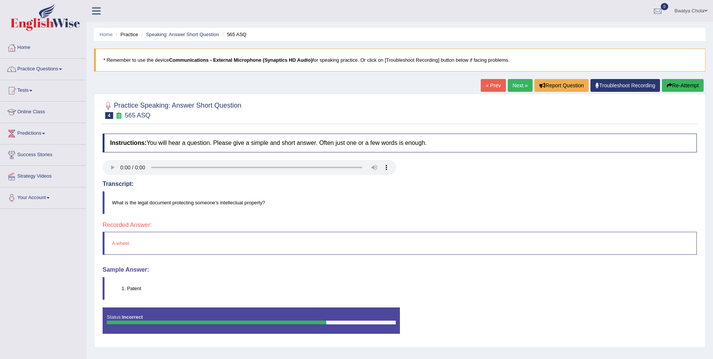
click at [513, 86] on link "Next »" at bounding box center [520, 85] width 25 height 13
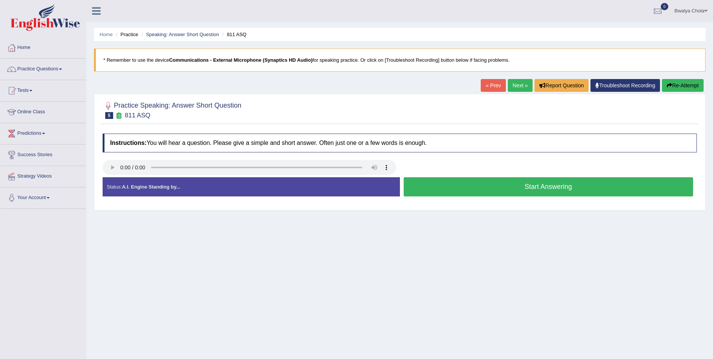
click at [503, 183] on button "Start Answering" at bounding box center [549, 186] width 290 height 19
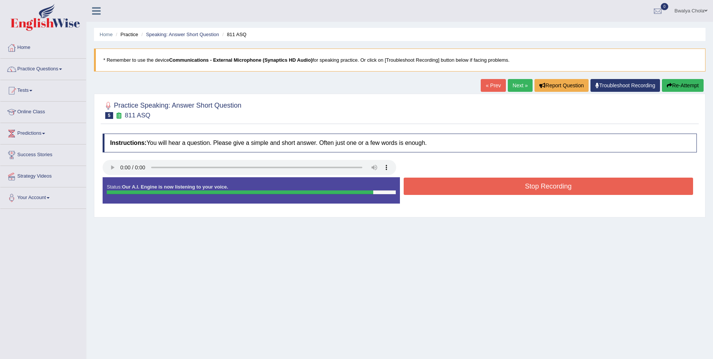
click at [534, 188] on button "Stop Recording" at bounding box center [549, 185] width 290 height 17
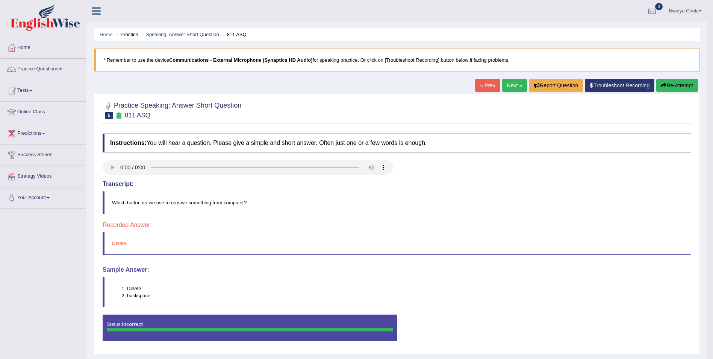
click at [510, 83] on link "Next »" at bounding box center [514, 85] width 25 height 13
click at [513, 89] on link "Next »" at bounding box center [514, 85] width 25 height 13
click at [511, 84] on link "Next »" at bounding box center [514, 85] width 25 height 13
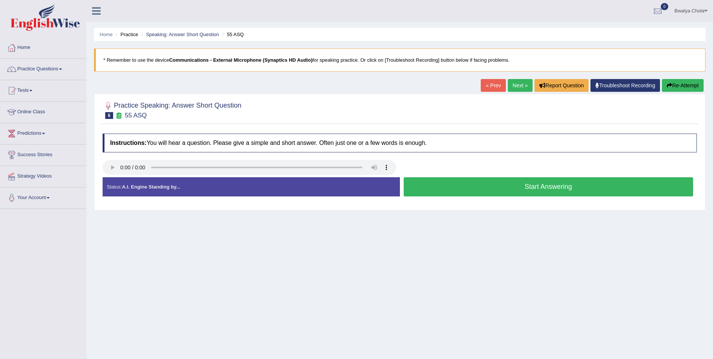
click at [566, 185] on button "Start Answering" at bounding box center [549, 186] width 290 height 19
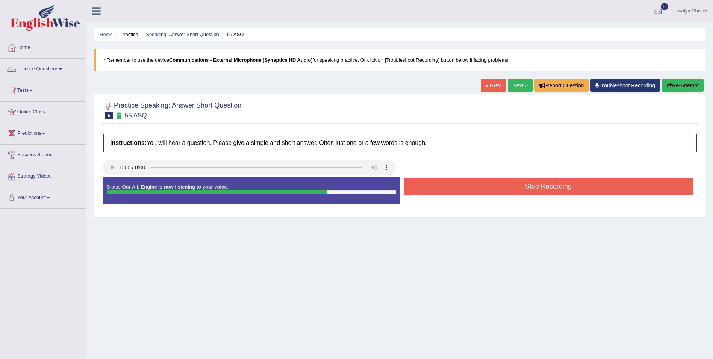
click at [562, 187] on button "Stop Recording" at bounding box center [549, 185] width 290 height 17
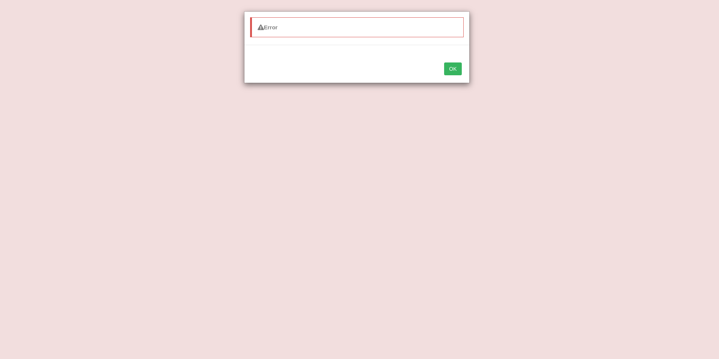
click at [451, 73] on button "OK" at bounding box center [452, 68] width 17 height 13
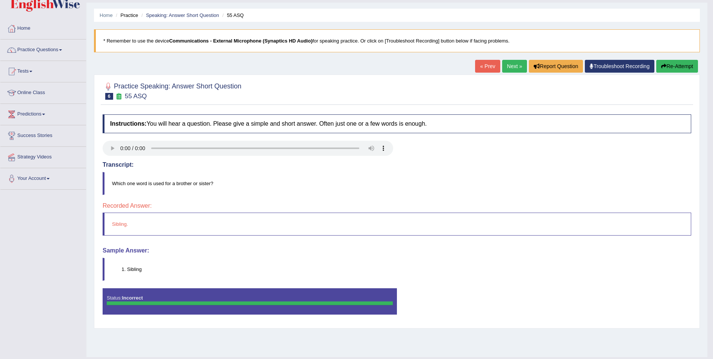
scroll to position [36, 0]
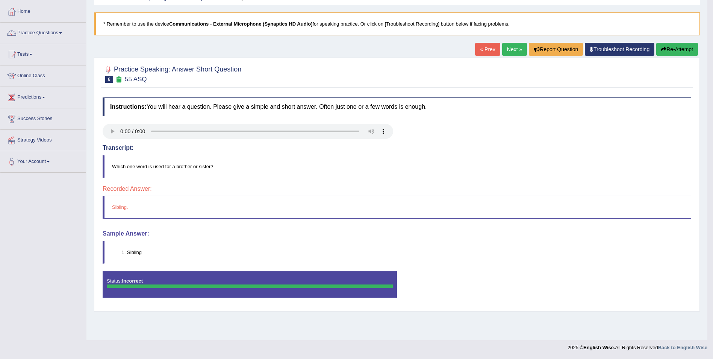
click at [510, 47] on link "Next »" at bounding box center [514, 49] width 25 height 13
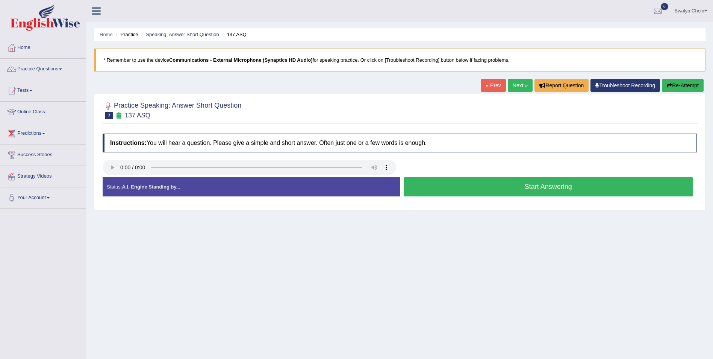
click at [567, 183] on button "Start Answering" at bounding box center [549, 186] width 290 height 19
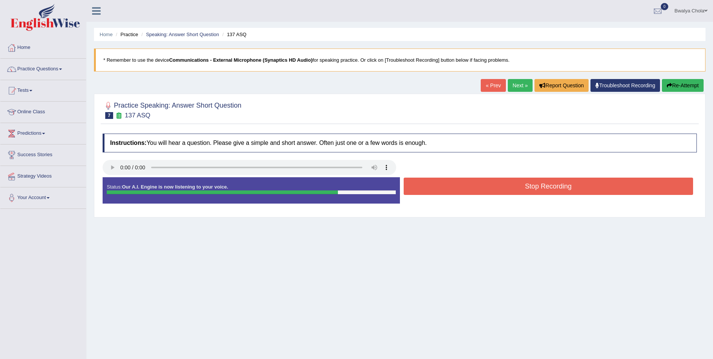
click at [551, 191] on button "Stop Recording" at bounding box center [549, 185] width 290 height 17
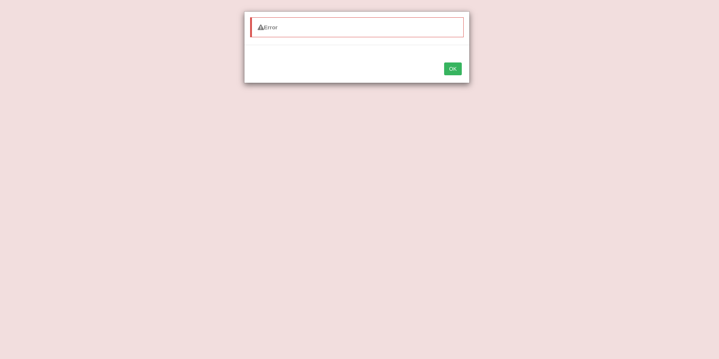
click at [447, 64] on button "OK" at bounding box center [452, 68] width 17 height 13
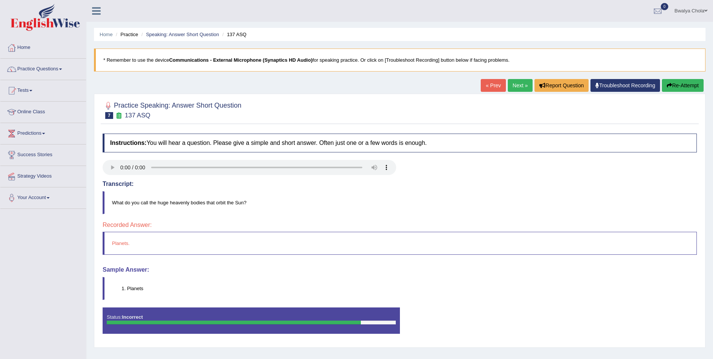
click at [520, 85] on link "Next »" at bounding box center [520, 85] width 25 height 13
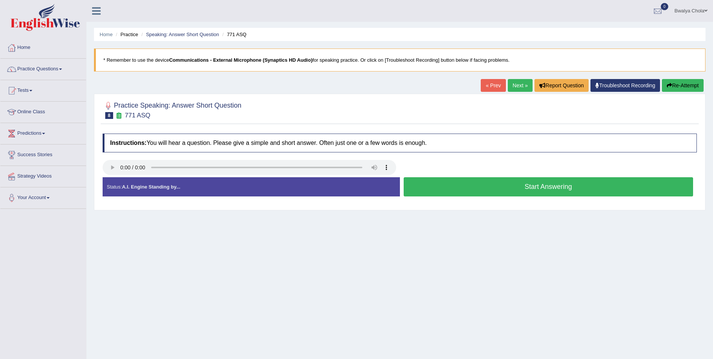
click at [537, 187] on button "Start Answering" at bounding box center [549, 186] width 290 height 19
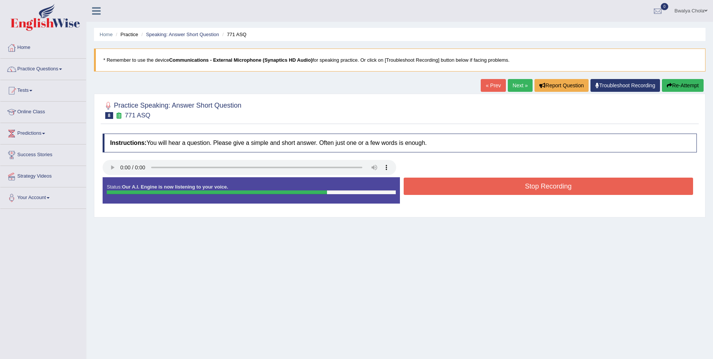
click at [532, 186] on button "Stop Recording" at bounding box center [549, 185] width 290 height 17
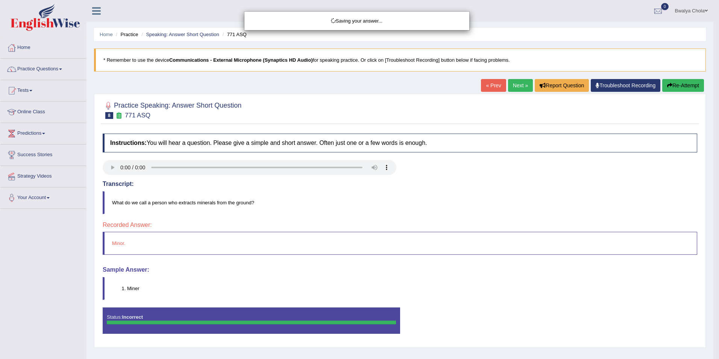
click at [677, 88] on div "Saving your answer..." at bounding box center [359, 179] width 719 height 359
click at [678, 86] on div "Saving your answer..." at bounding box center [359, 179] width 719 height 359
click at [679, 83] on div "Saving your answer..." at bounding box center [359, 179] width 719 height 359
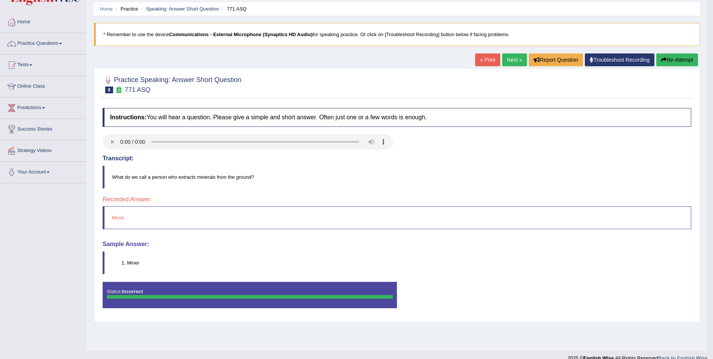
scroll to position [36, 0]
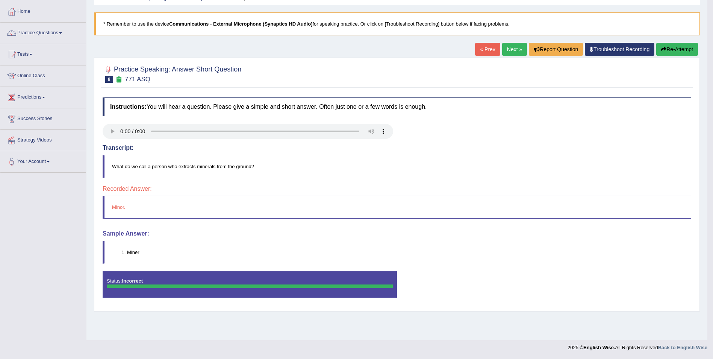
click at [674, 46] on button "Re-Attempt" at bounding box center [677, 49] width 42 height 13
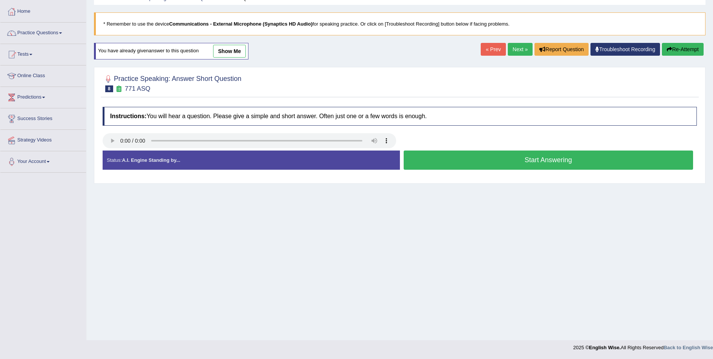
click at [484, 164] on button "Start Answering" at bounding box center [549, 159] width 290 height 19
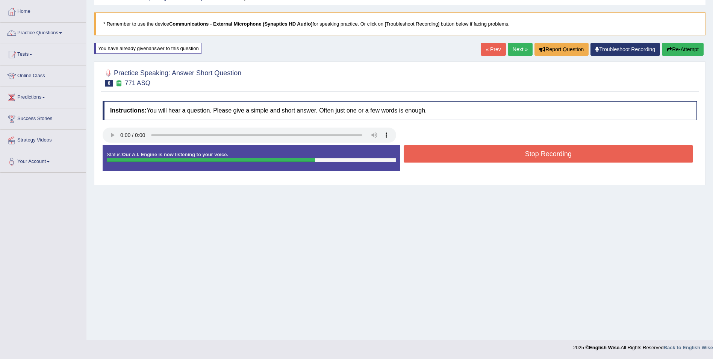
click at [563, 152] on button "Stop Recording" at bounding box center [549, 153] width 290 height 17
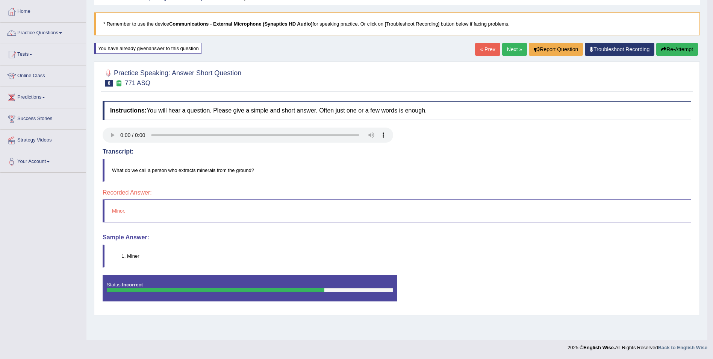
click at [666, 49] on button "Re-Attempt" at bounding box center [677, 49] width 42 height 13
click at [675, 48] on button "Re-Attempt" at bounding box center [677, 49] width 42 height 13
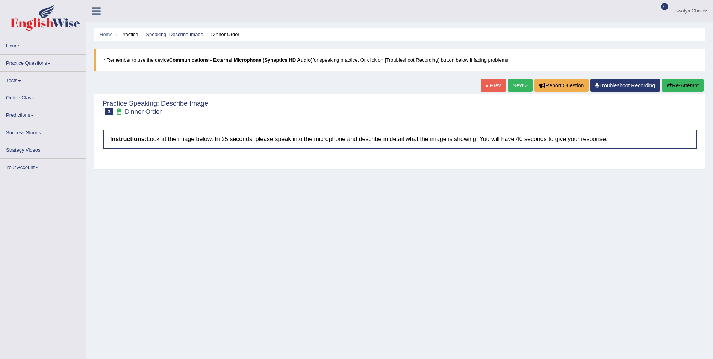
scroll to position [50, 0]
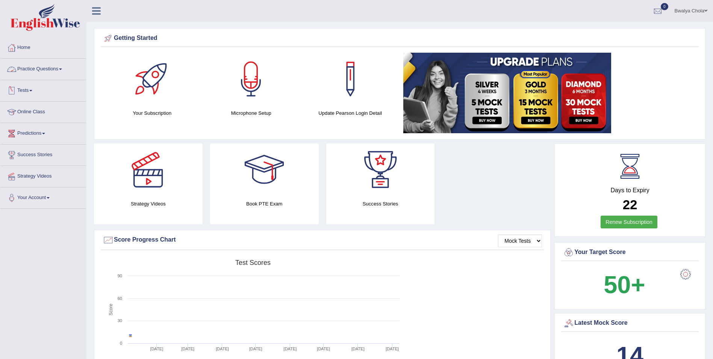
click at [31, 71] on link "Practice Questions" at bounding box center [43, 68] width 86 height 19
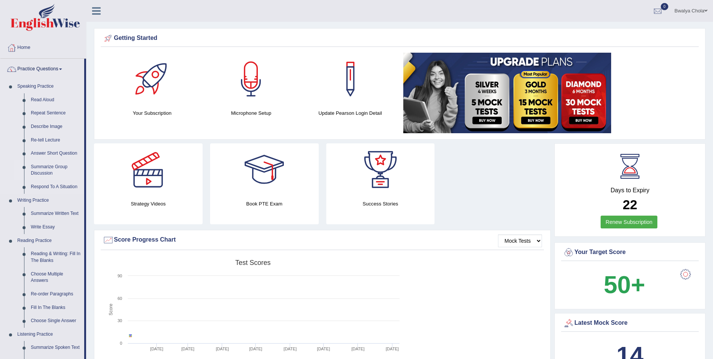
click at [44, 169] on link "Summarize Group Discussion" at bounding box center [55, 170] width 57 height 20
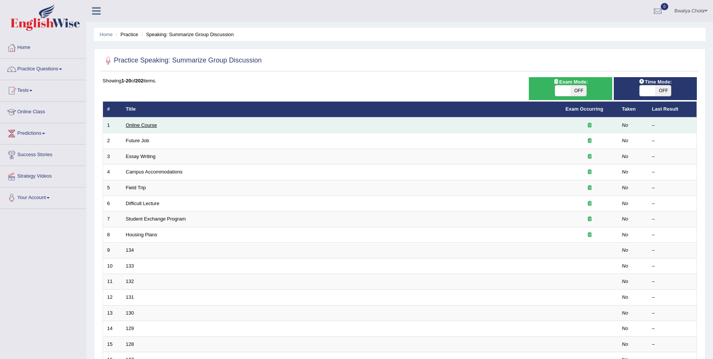
click at [135, 127] on link "Online Course" at bounding box center [141, 125] width 31 height 6
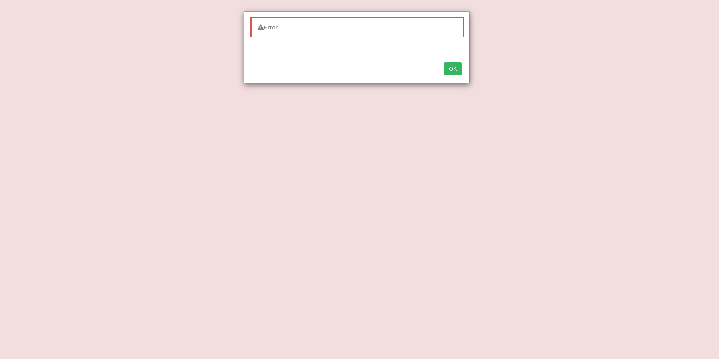
click at [448, 65] on button "OK" at bounding box center [452, 68] width 17 height 13
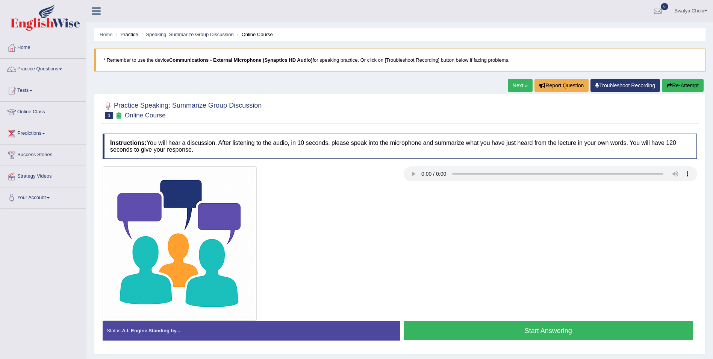
click at [668, 81] on button "Re-Attempt" at bounding box center [683, 85] width 42 height 13
click at [567, 332] on button "Start Answering" at bounding box center [549, 330] width 290 height 19
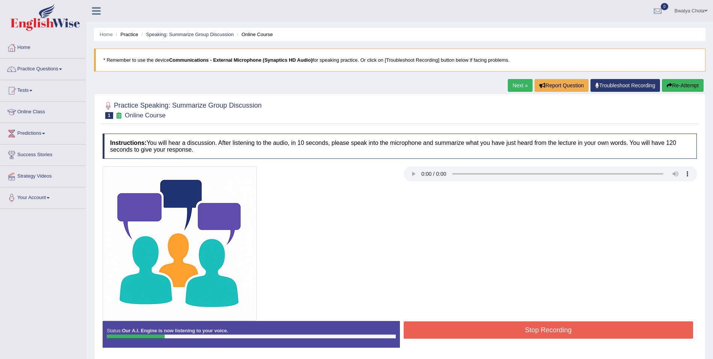
click at [549, 327] on button "Stop Recording" at bounding box center [549, 329] width 290 height 17
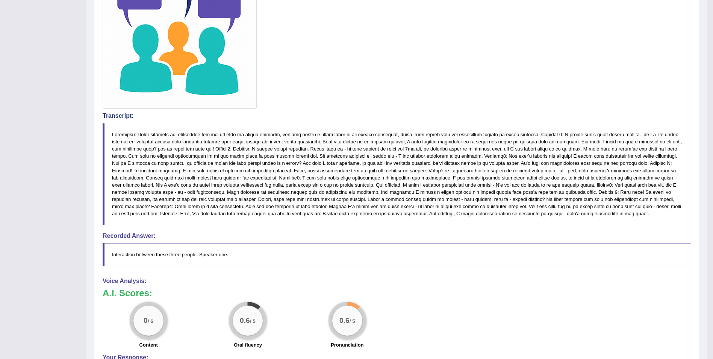
scroll to position [74, 0]
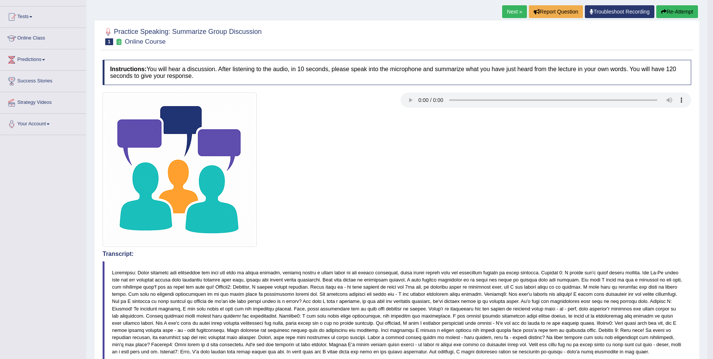
click at [670, 11] on button "Re-Attempt" at bounding box center [677, 11] width 42 height 13
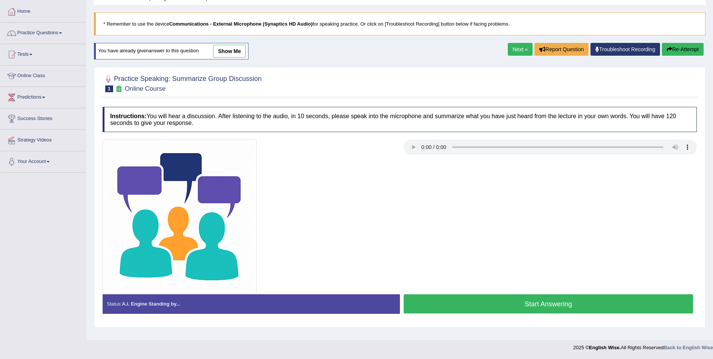
click at [493, 301] on button "Start Answering" at bounding box center [549, 303] width 290 height 19
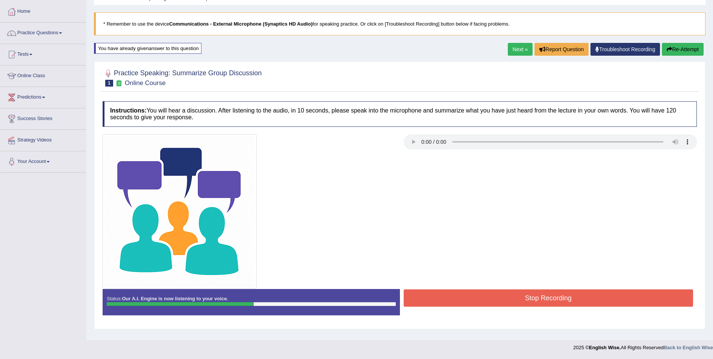
click at [568, 298] on button "Stop Recording" at bounding box center [549, 297] width 290 height 17
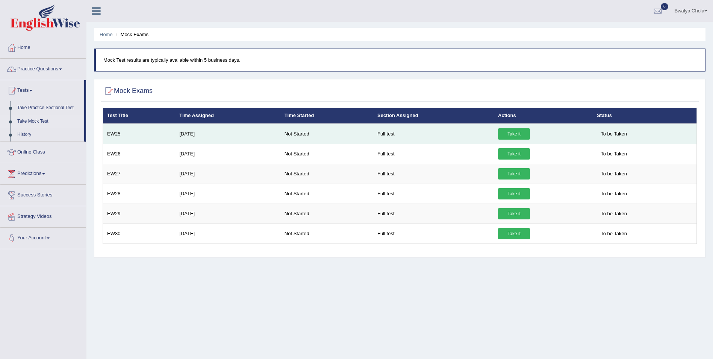
click at [500, 130] on link "Take it" at bounding box center [514, 133] width 32 height 11
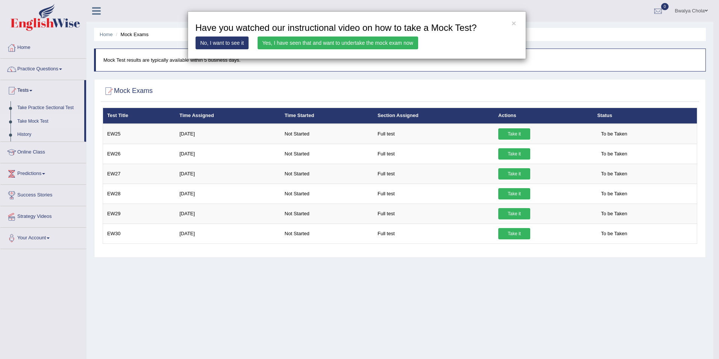
click at [322, 42] on link "Yes, I have seen that and want to undertake the mock exam now" at bounding box center [338, 42] width 161 height 13
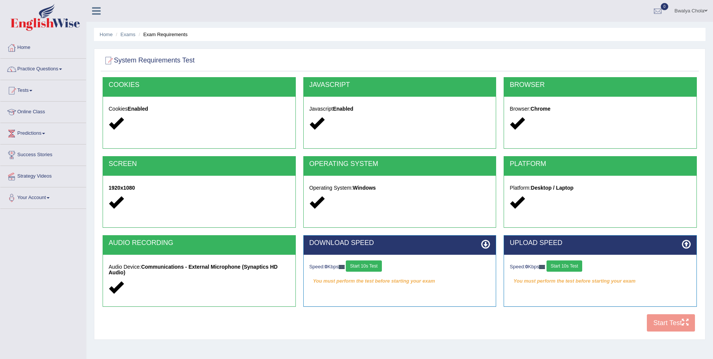
click at [370, 268] on button "Start 10s Test" at bounding box center [364, 265] width 36 height 11
click at [560, 267] on button "Start 10s Test" at bounding box center [565, 265] width 36 height 11
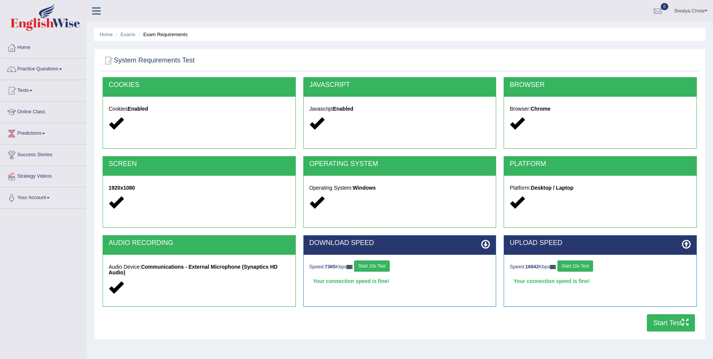
click at [673, 321] on button "Start Test" at bounding box center [671, 322] width 48 height 17
